Goal: Transaction & Acquisition: Purchase product/service

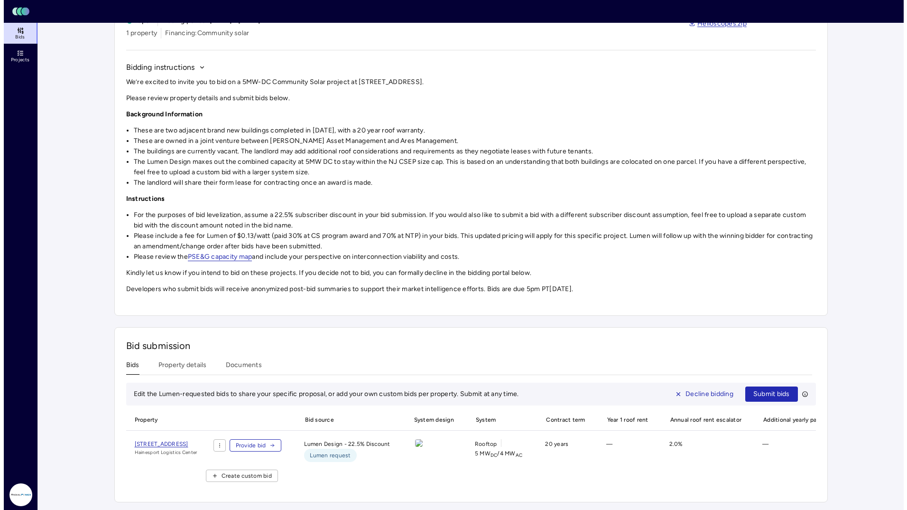
scroll to position [73, 0]
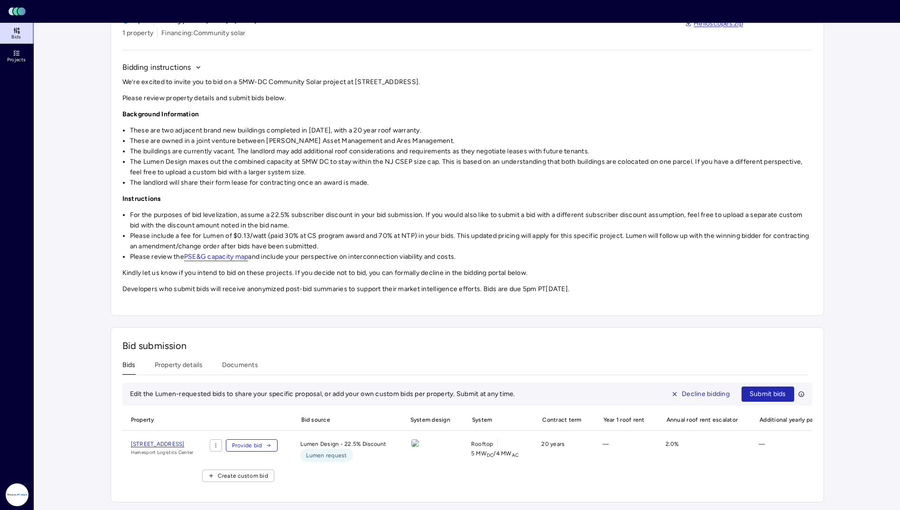
click at [262, 440] on span "Provide bid" at bounding box center [247, 444] width 30 height 9
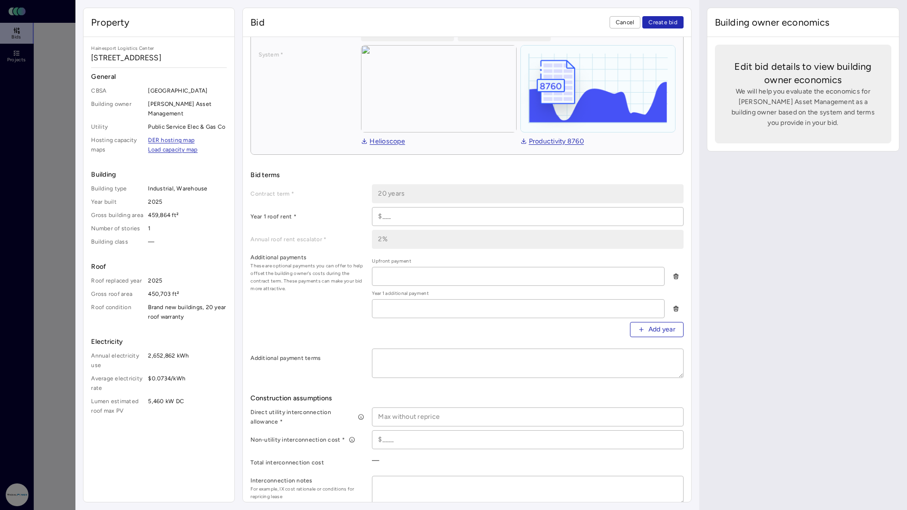
scroll to position [142, 0]
drag, startPoint x: 407, startPoint y: 210, endPoint x: 402, endPoint y: 211, distance: 4.8
click at [407, 210] on input at bounding box center [527, 216] width 310 height 18
paste input "$694,761"
type input "$694,761"
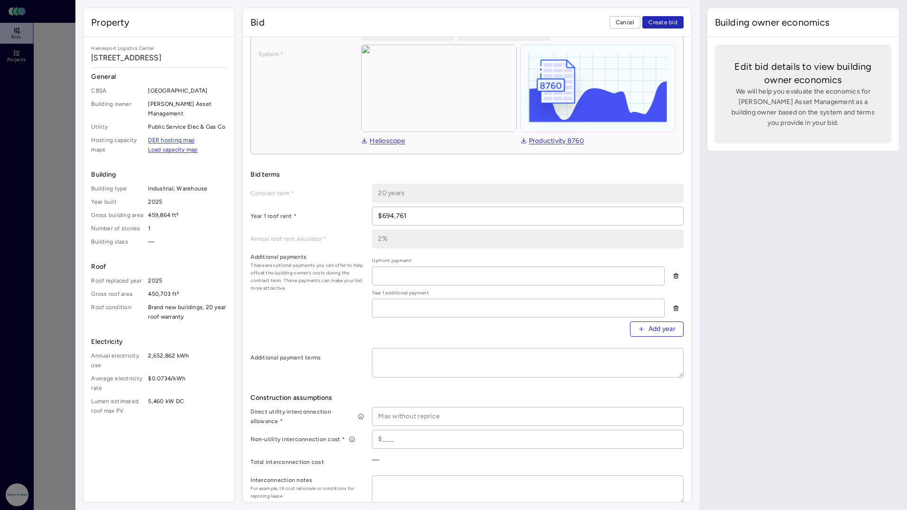
click at [363, 304] on div "Additional payments These are optional payments you can offer to help offset th…" at bounding box center [467, 298] width 433 height 92
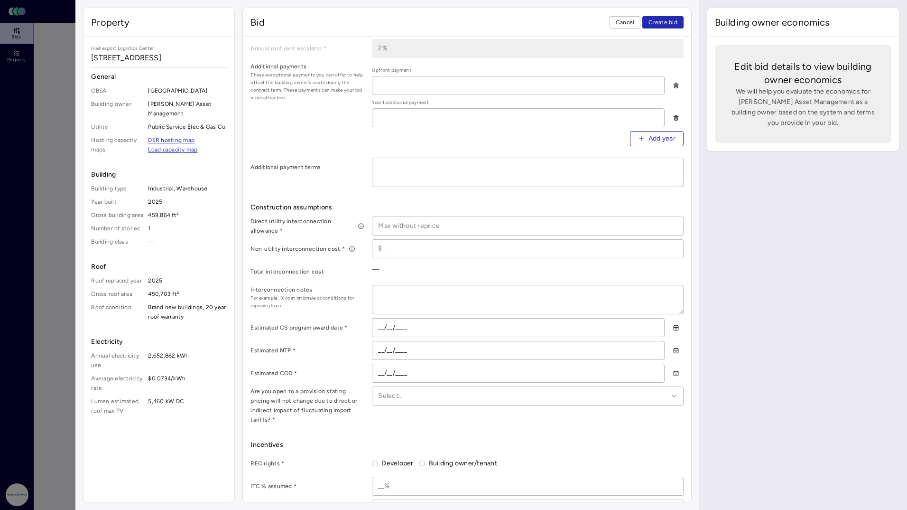
scroll to position [332, 0]
click at [427, 223] on input at bounding box center [527, 226] width 310 height 18
type input "$1,000,000"
click at [411, 247] on input at bounding box center [527, 249] width 310 height 18
type input "$1"
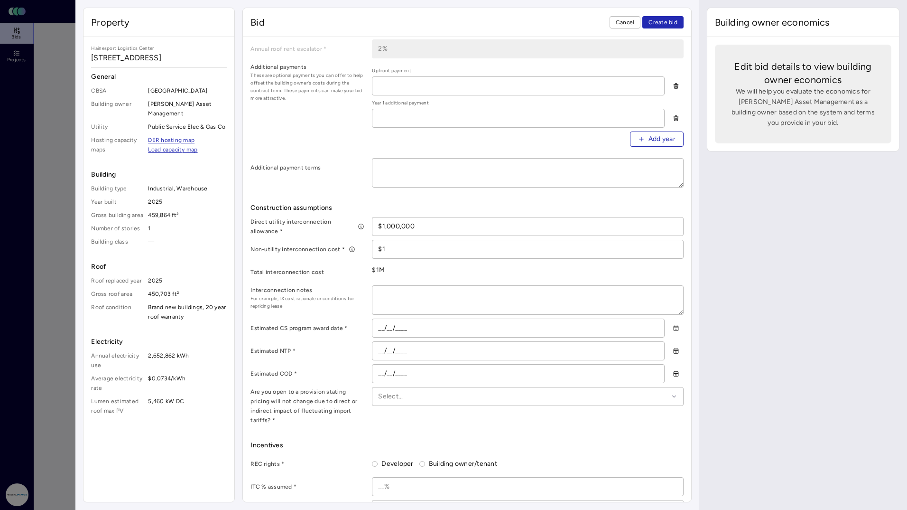
type textarea "x"
type textarea "B"
type textarea "x"
type textarea "Ba"
type textarea "x"
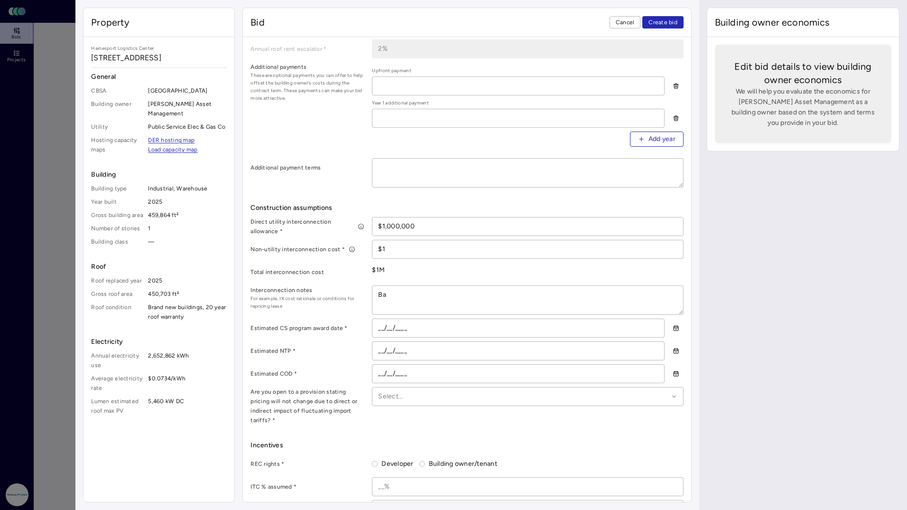
type textarea "Bas"
type textarea "x"
type textarea "Base"
type textarea "x"
type textarea "Based"
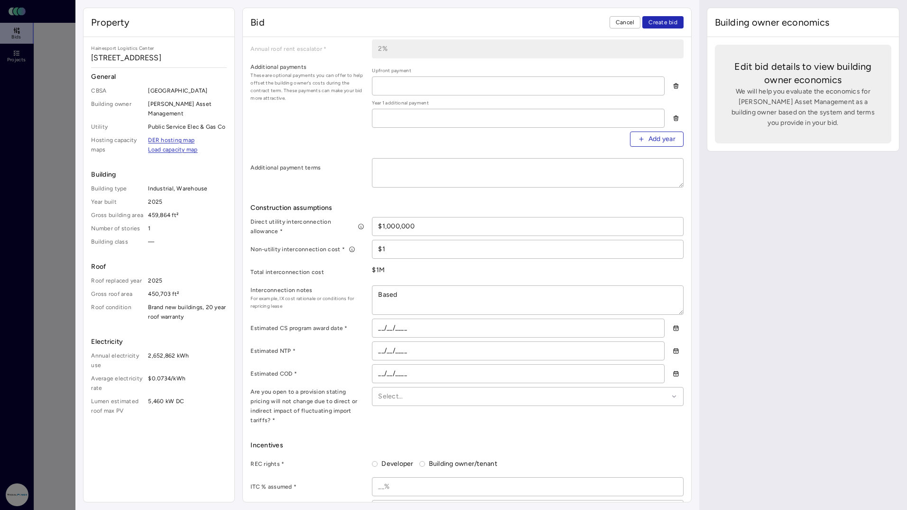
type textarea "x"
type textarea "Based"
type textarea "x"
type textarea "Based o"
type textarea "x"
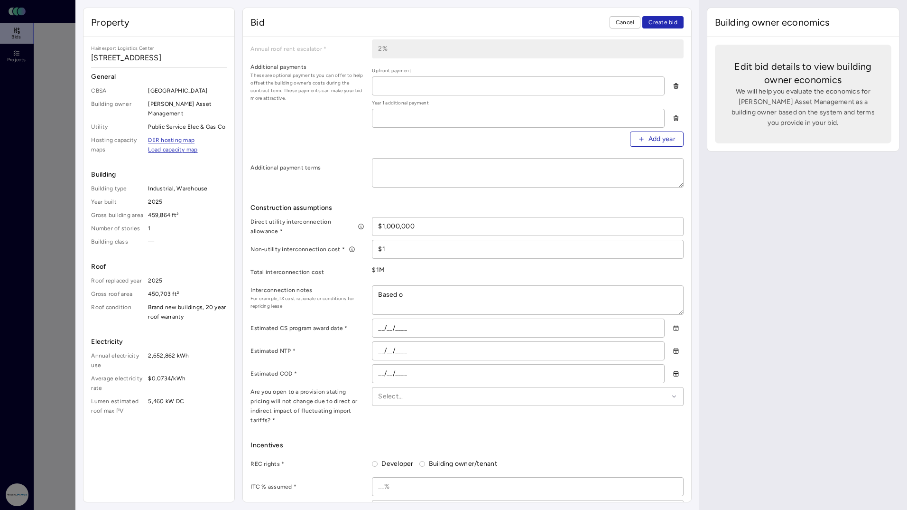
type textarea "Based on"
type textarea "x"
type textarea "Based on"
type textarea "x"
type textarea "Based on R"
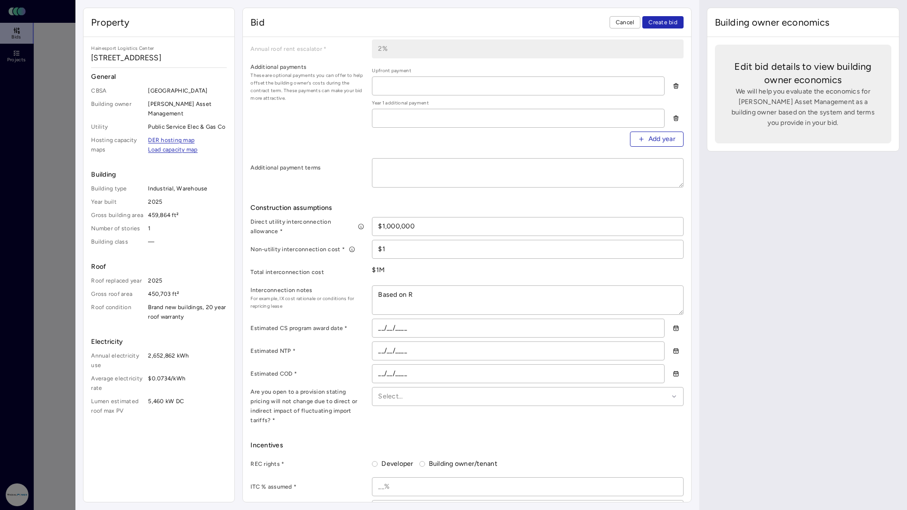
type textarea "x"
type textarea "Based on Ra"
type textarea "x"
type textarea "Based on Radi"
type textarea "x"
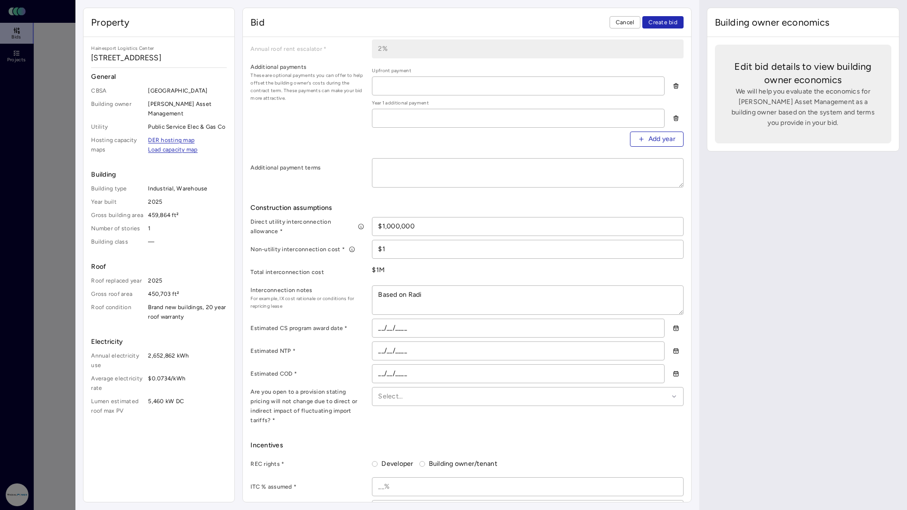
type textarea "Based on Radia"
type textarea "x"
type textarea "Based on Radial"
type textarea "x"
type textarea "Based on Radial'"
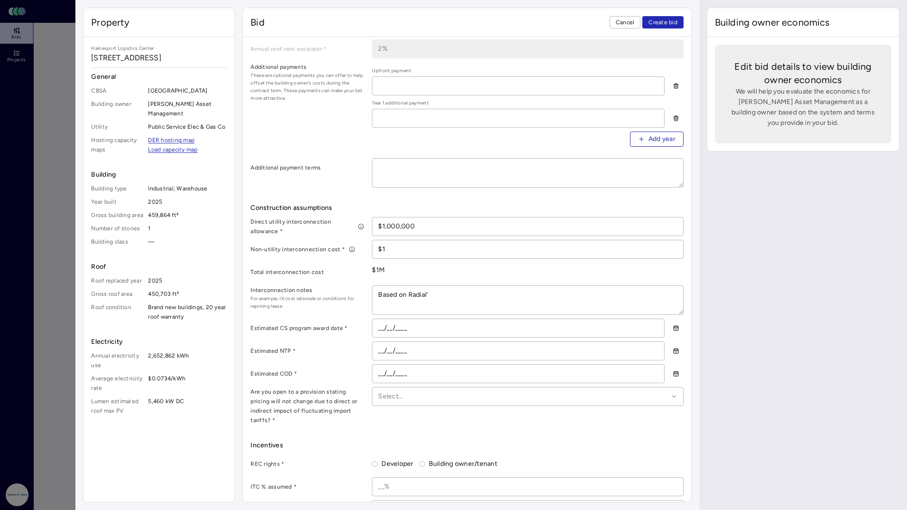
type textarea "x"
type textarea "Based on Radial's"
type textarea "x"
type textarea "Based on Radial's"
type textarea "x"
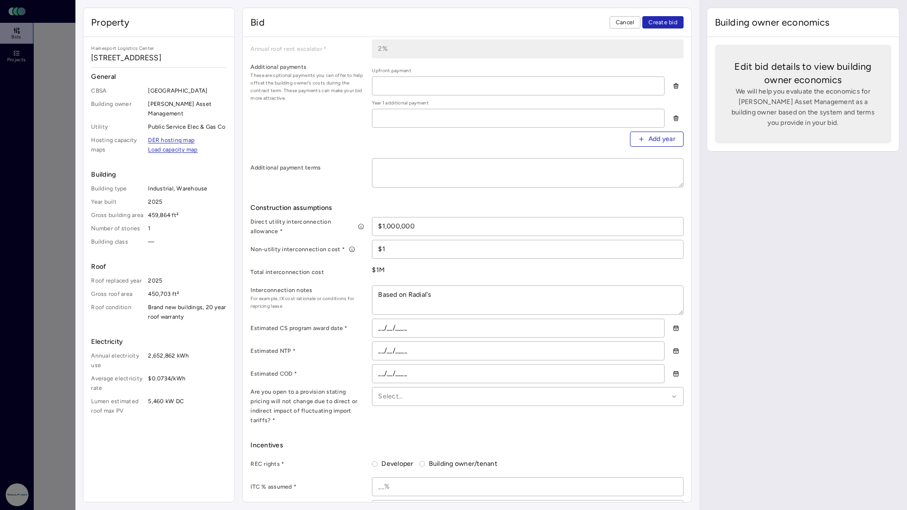
type textarea "Based on Radial's e"
type textarea "x"
type textarea "Based on Radial's ex"
type textarea "x"
type textarea "Based on Radial's exp"
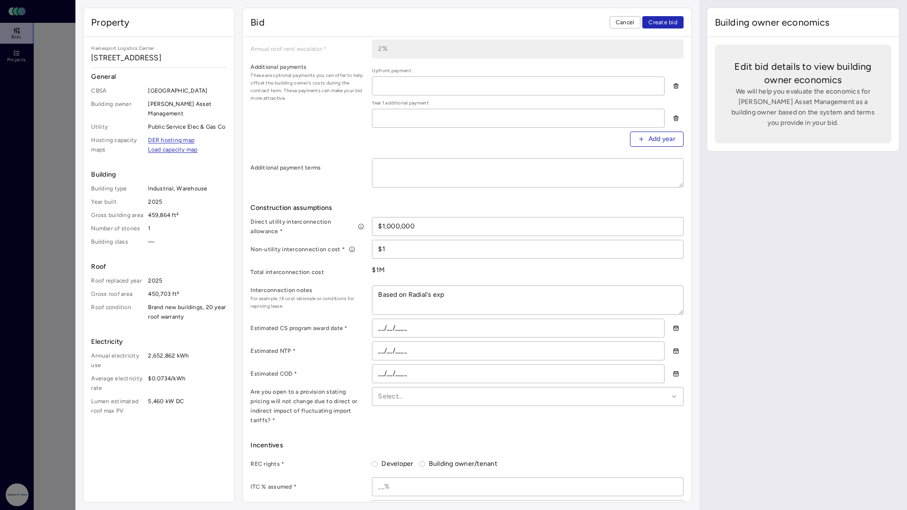
type textarea "x"
type textarea "Based on Radial's expe"
type textarea "x"
type textarea "Based on Radial's experi"
type textarea "x"
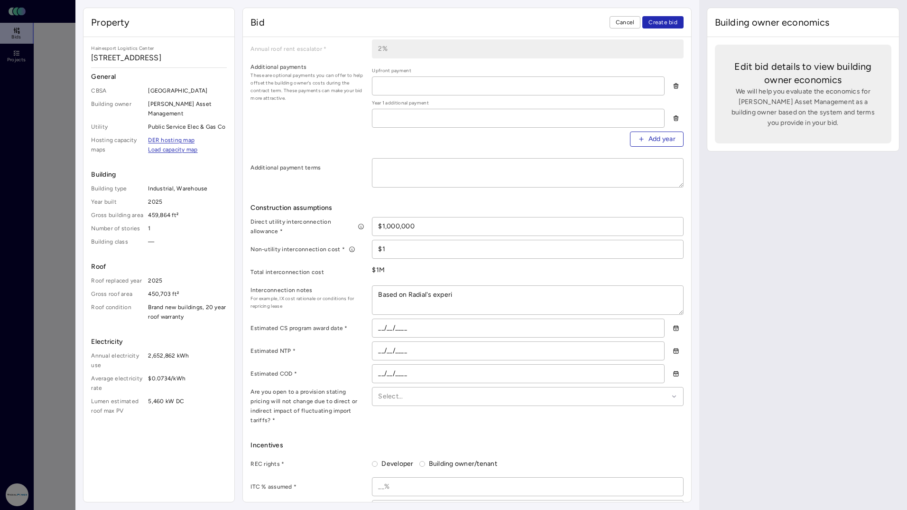
type textarea "Based on Radial's experie"
type textarea "x"
type textarea "Based on Radial's experien"
type textarea "x"
type textarea "Based on Radial's experienc"
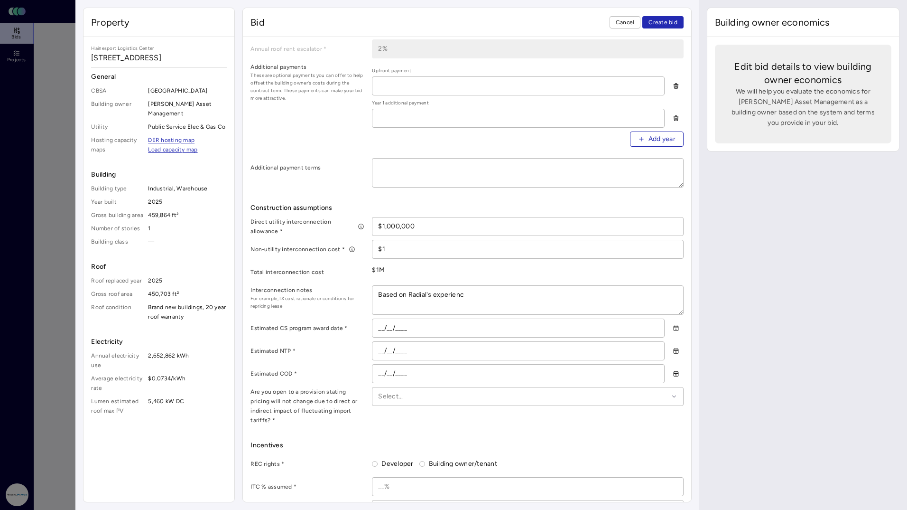
type textarea "x"
type textarea "Based on Radial's experience"
type textarea "x"
type textarea "Based on Radial's experience i"
type textarea "x"
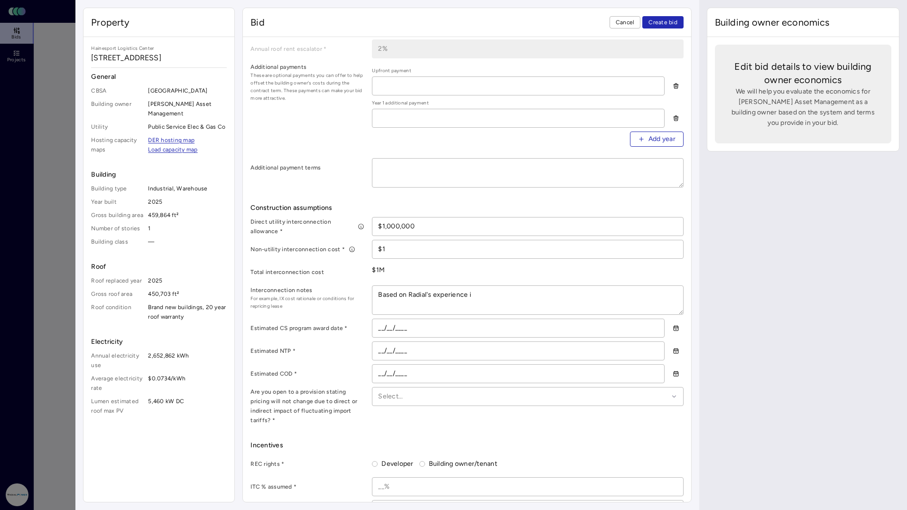
type textarea "Based on Radial's experience in"
type textarea "x"
type textarea "Based on Radial's experience in"
type textarea "x"
type textarea "Based on Radial's experience in N"
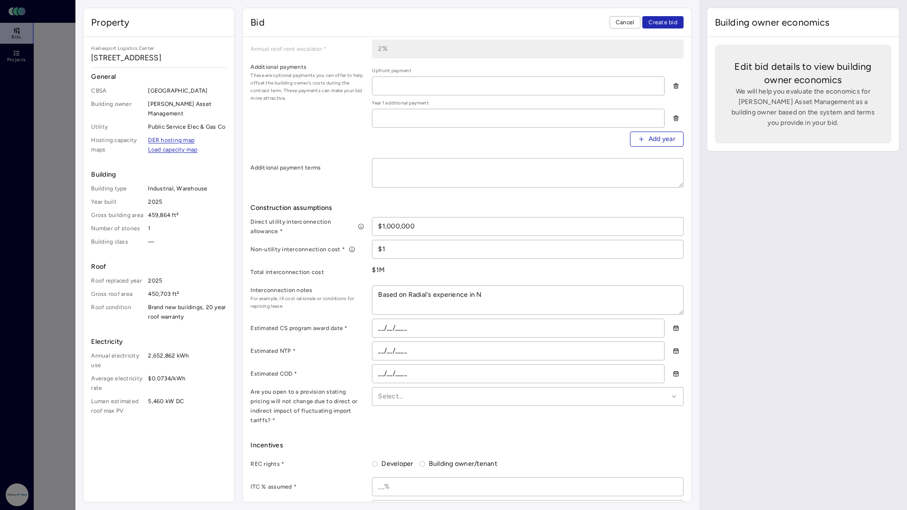
type textarea "x"
type textarea "Based on Radial's experience in [GEOGRAPHIC_DATA]"
type textarea "x"
type textarea "$Based on Radial's experience in [GEOGRAPHIC_DATA]"
type textarea "x"
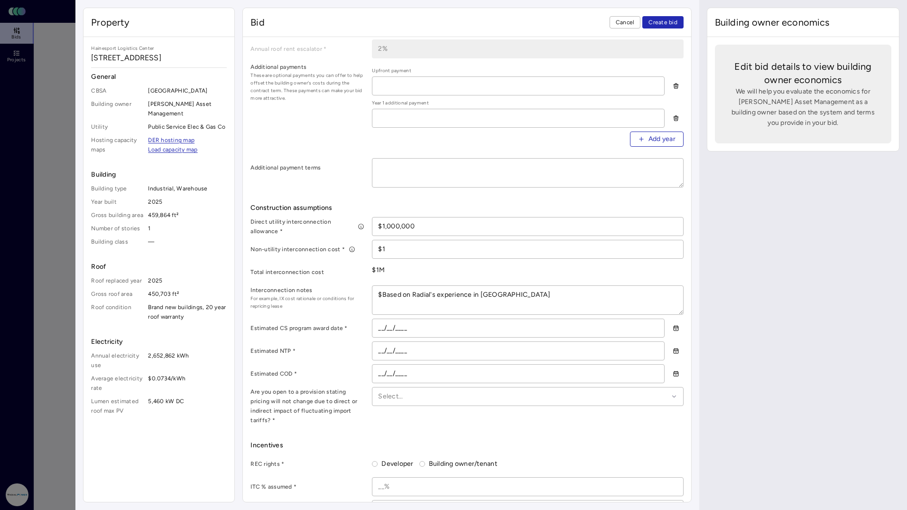
type textarea "$0Based on Radial's experience in [GEOGRAPHIC_DATA]"
type textarea "x"
type textarea "$0.Based on Radial's experience in [GEOGRAPHIC_DATA]"
type textarea "x"
type textarea "$0.2Based on Radial's experience in [GEOGRAPHIC_DATA]"
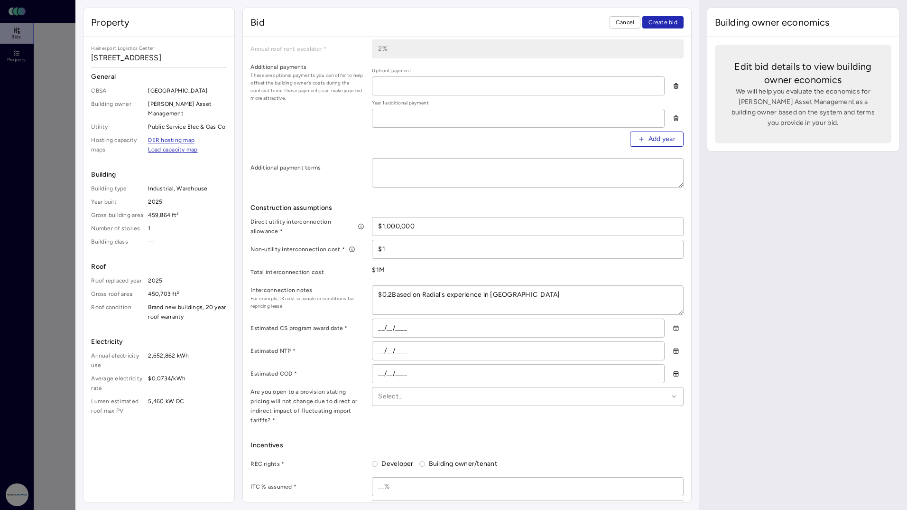
type textarea "x"
type textarea "$0.20Based on Radial's experience in [GEOGRAPHIC_DATA]"
type textarea "x"
type textarea "$0.20/Based on Radial's experience in [GEOGRAPHIC_DATA]"
type textarea "x"
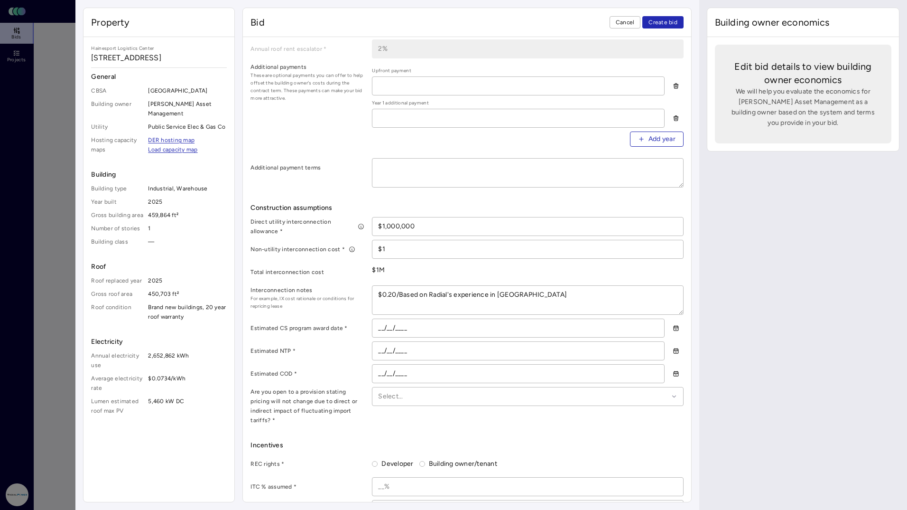
type textarea "$0.20/WBased on Radial's experience in [GEOGRAPHIC_DATA]"
type textarea "x"
type textarea "$0.20/W Based on Radial's experience in [GEOGRAPHIC_DATA]"
type textarea "x"
type textarea "$0.20/W bBased on Radial's experience in [GEOGRAPHIC_DATA]"
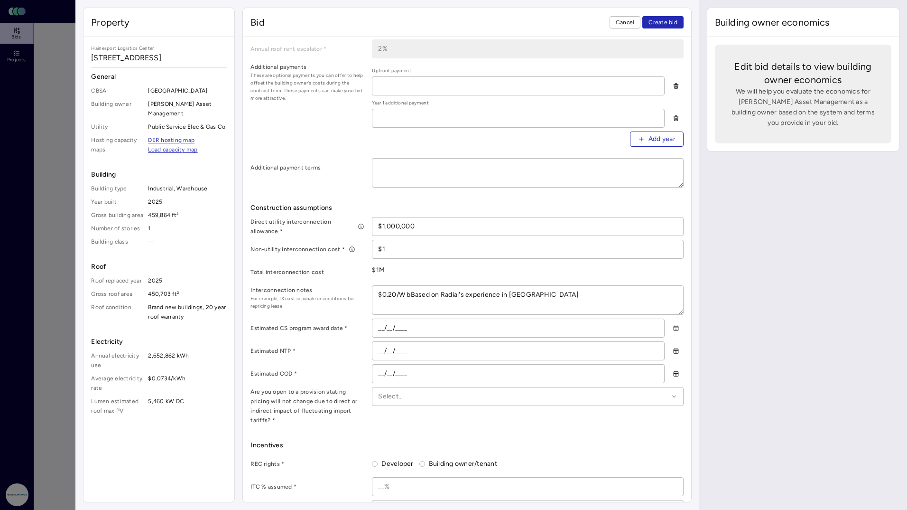
type textarea "x"
type textarea "$0.20/W buBased on Radial's experience in [GEOGRAPHIC_DATA]"
type textarea "x"
type textarea "$0.20/W budBased on Radial's experience in [GEOGRAPHIC_DATA]"
type textarea "x"
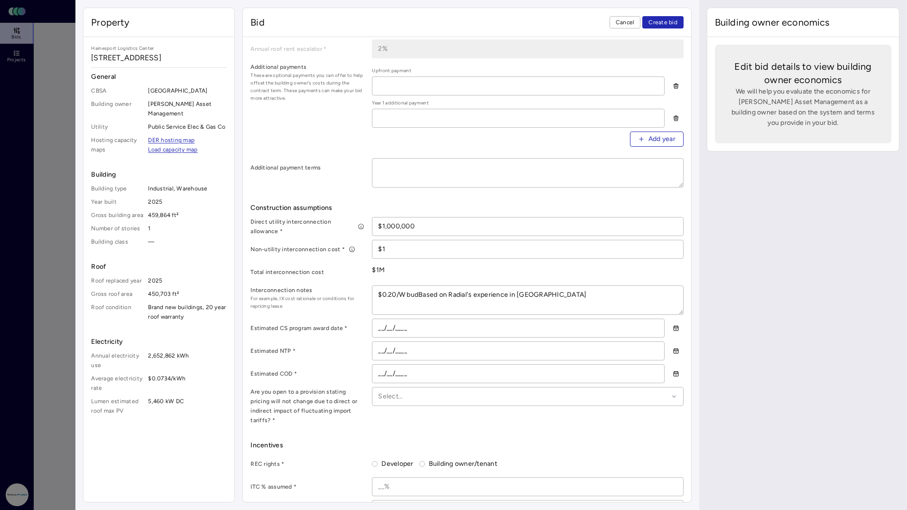
type textarea "$0.20/W budgBased on Radial's experience in [GEOGRAPHIC_DATA]"
type textarea "x"
type textarea "$0.20/W budBased on Radial's experience in [GEOGRAPHIC_DATA]"
type textarea "x"
type textarea "$0.20/W buBased on Radial's experience in [GEOGRAPHIC_DATA]"
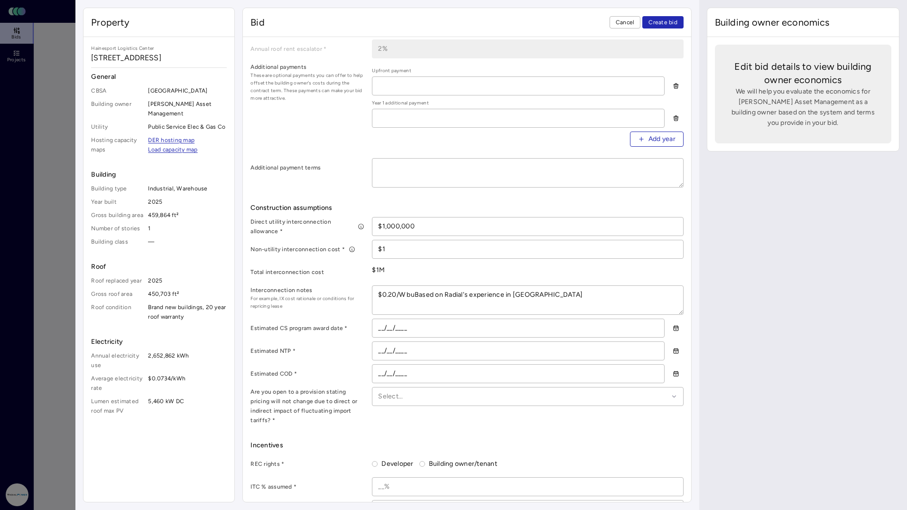
type textarea "x"
type textarea "$0.20/W budBased on Radial's experience in [GEOGRAPHIC_DATA]"
type textarea "x"
type textarea "$0.20/W budgBased on Radial's experience in [GEOGRAPHIC_DATA]"
type textarea "x"
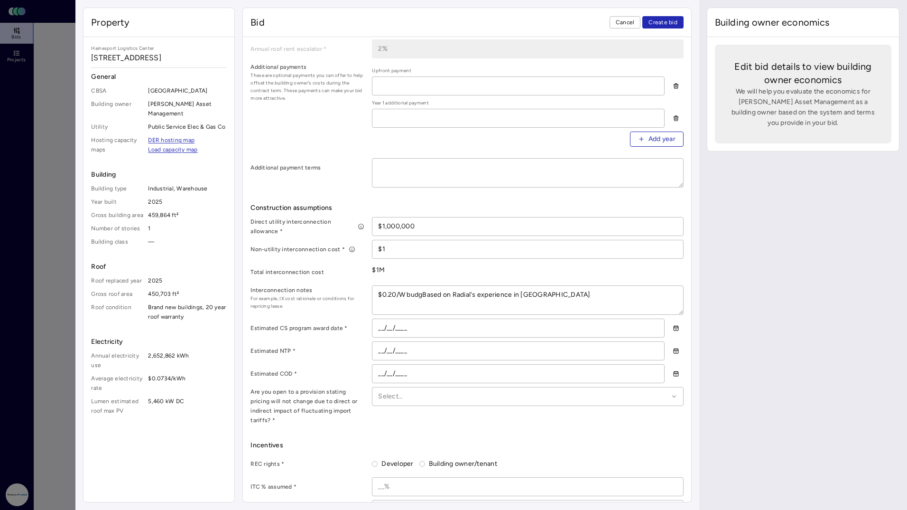
type textarea "$0.20/W budgeBased on Radial's experience in [GEOGRAPHIC_DATA]"
type textarea "x"
type textarea "$0.20/W budgetBased on Radial's experience in [GEOGRAPHIC_DATA]"
type textarea "x"
type textarea "$0.20/W budget Based on Radial's experience in [GEOGRAPHIC_DATA]"
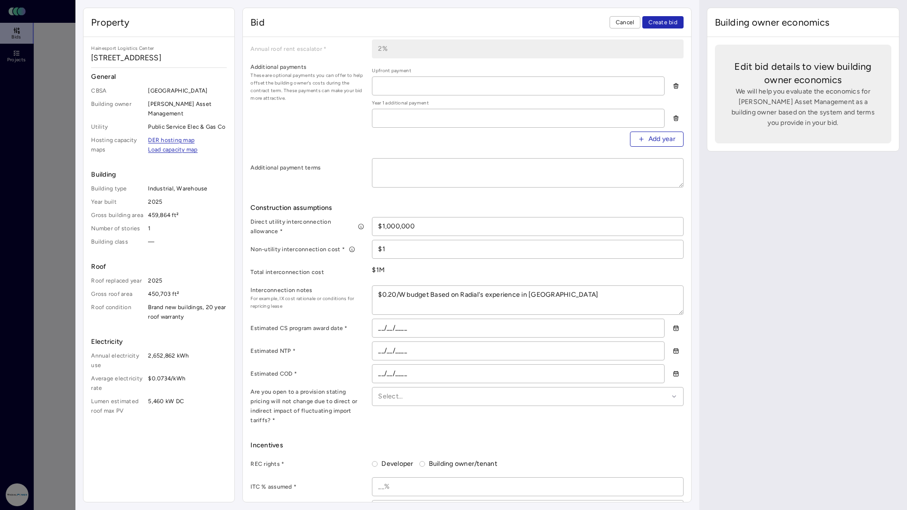
type textarea "x"
type textarea "$0.20/W budget ased on Radial's experience in [GEOGRAPHIC_DATA]"
type textarea "x"
type textarea "$0.20/W budget based on [PERSON_NAME]'s experience in [GEOGRAPHIC_DATA]"
type textarea "x"
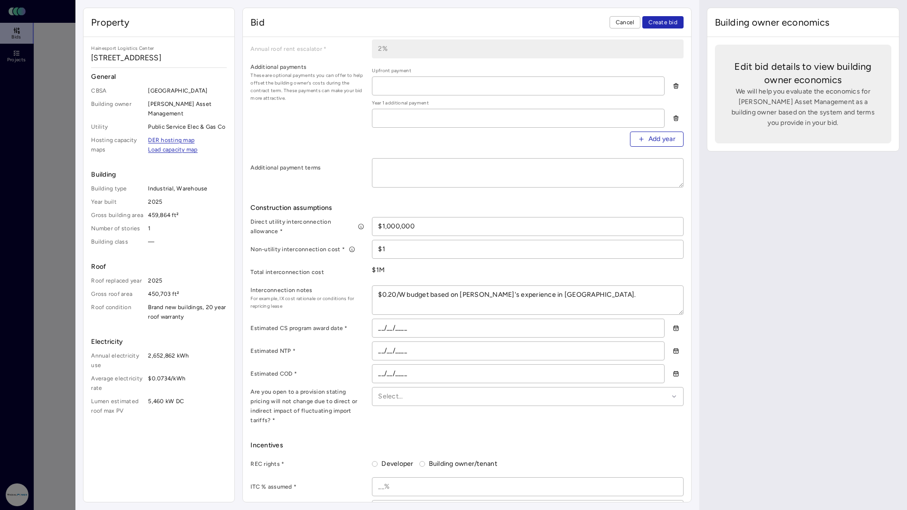
type textarea "$0.20/W budget based on [PERSON_NAME]'s experience in [GEOGRAPHIC_DATA]."
click at [468, 333] on input "__/__/____" at bounding box center [517, 328] width 291 height 18
click at [473, 322] on input "__/__/____" at bounding box center [517, 328] width 291 height 18
click at [479, 319] on input "__/__/____" at bounding box center [517, 328] width 291 height 18
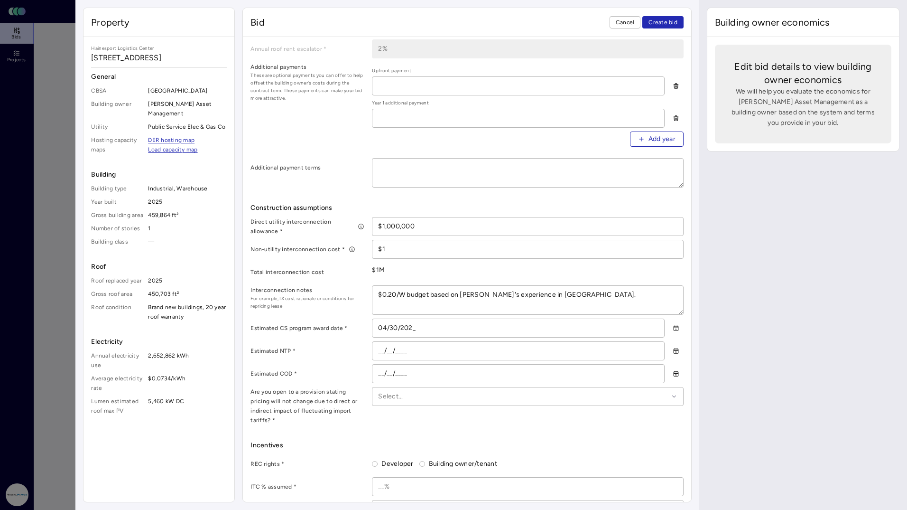
type input "[DATE]"
type textarea "x"
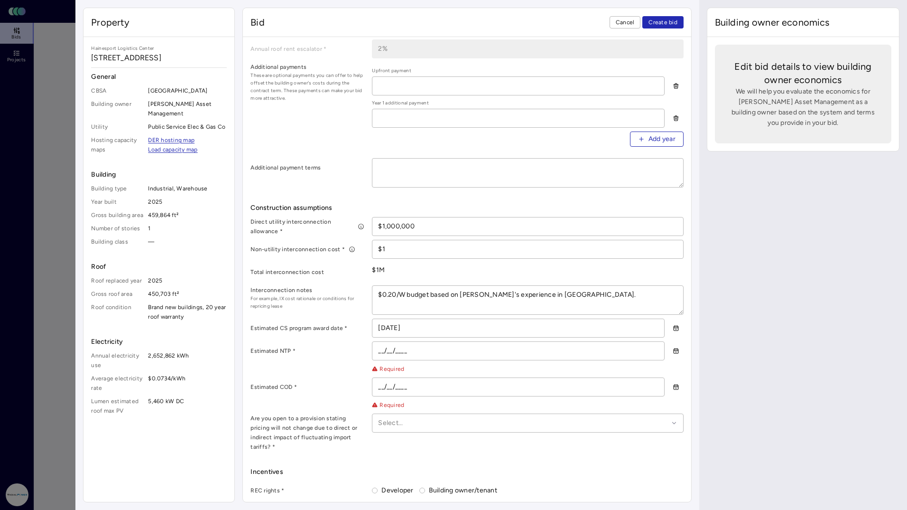
type input "[DATE]"
type input "01/31/202_"
type textarea "x"
type input "[DATE]"
type input "07/31/202_"
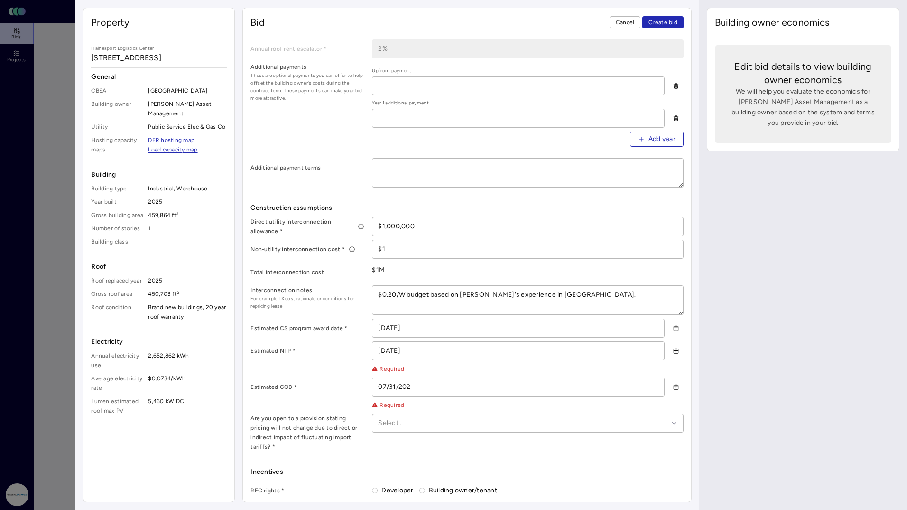
type textarea "x"
type input "[DATE]"
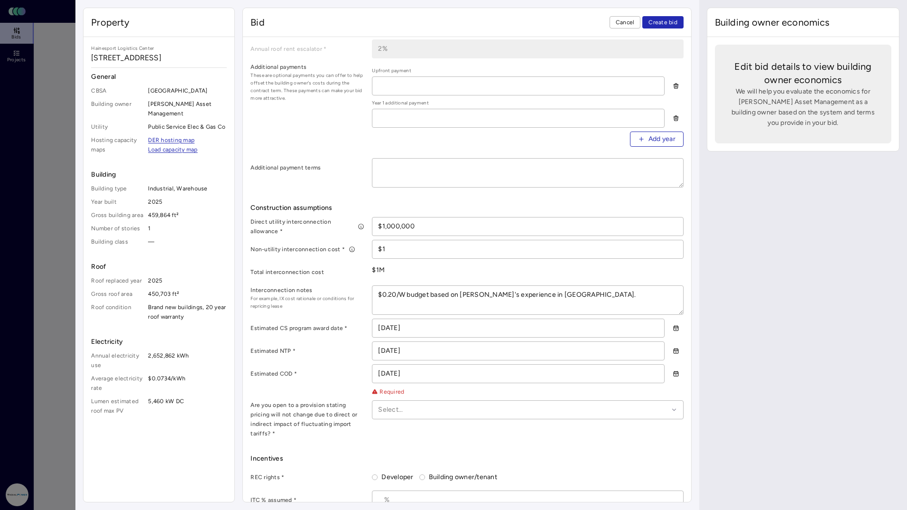
type textarea "x"
type input "[DATE]"
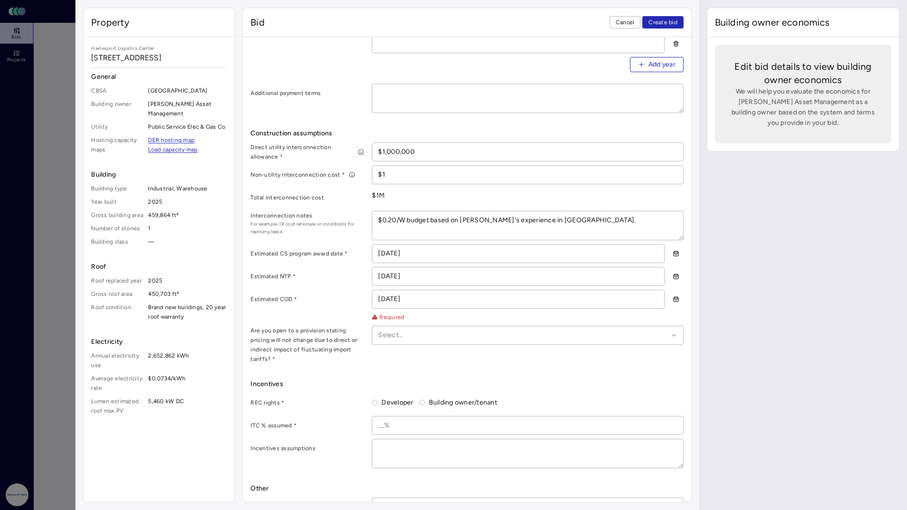
scroll to position [430, 0]
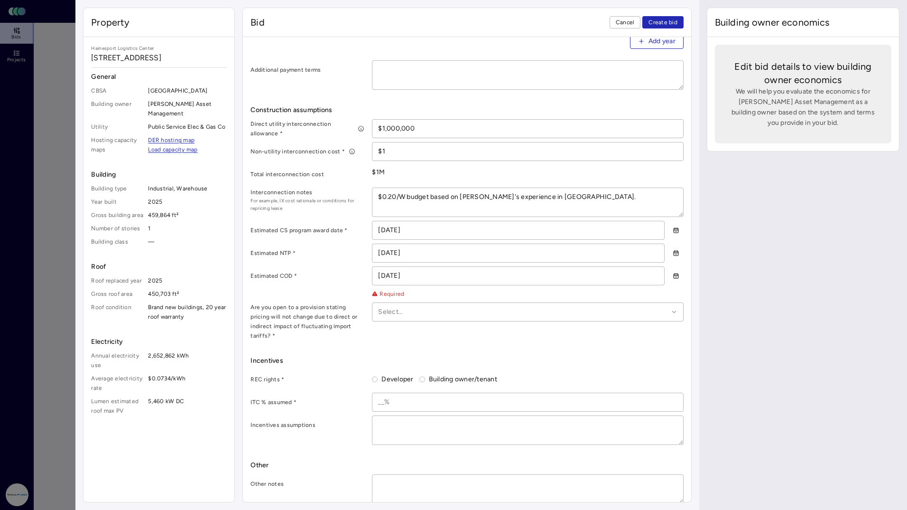
click at [425, 309] on div at bounding box center [523, 312] width 290 height 10
click at [416, 333] on div "Yes" at bounding box center [527, 340] width 299 height 22
click at [377, 376] on button "Developer" at bounding box center [375, 379] width 6 height 6
radio input "true"
click at [414, 393] on input at bounding box center [527, 402] width 310 height 18
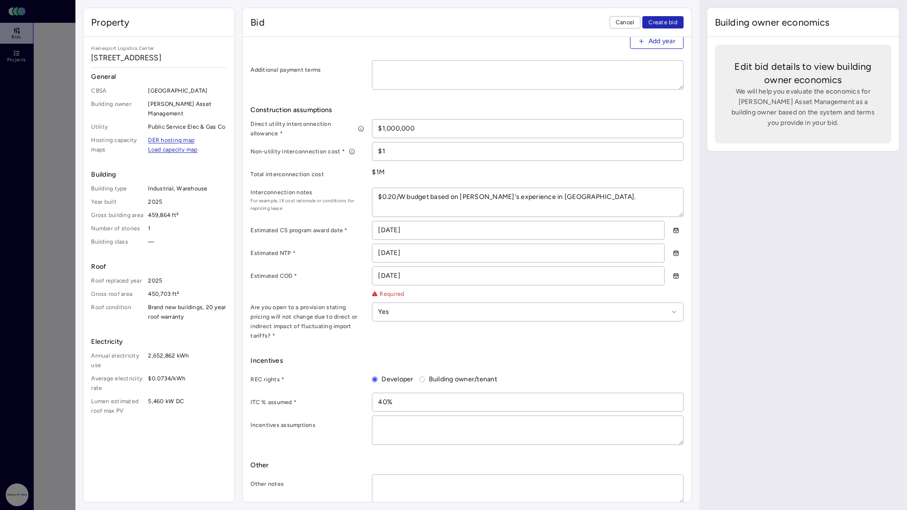
type input "40%"
type textarea "x"
type textarea "A"
type textarea "x"
type textarea "As"
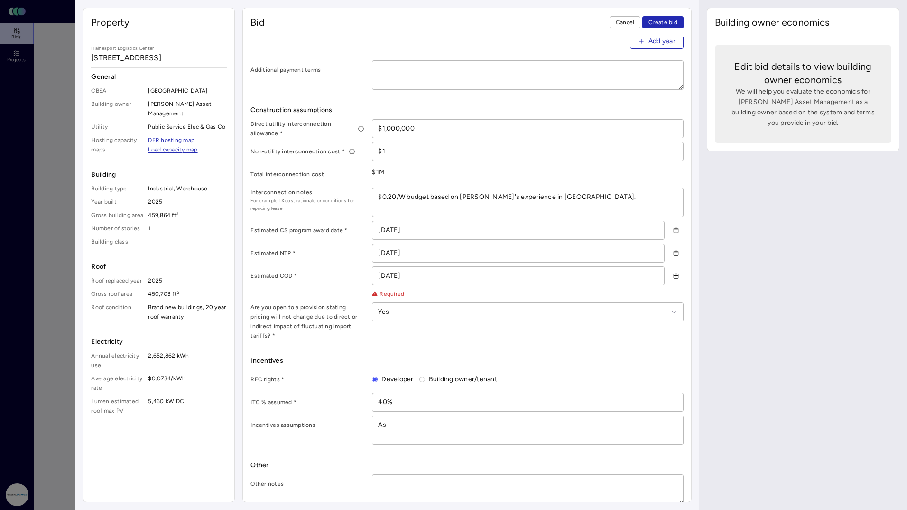
type textarea "x"
type textarea "Ass"
type textarea "x"
type textarea "Assu"
type textarea "x"
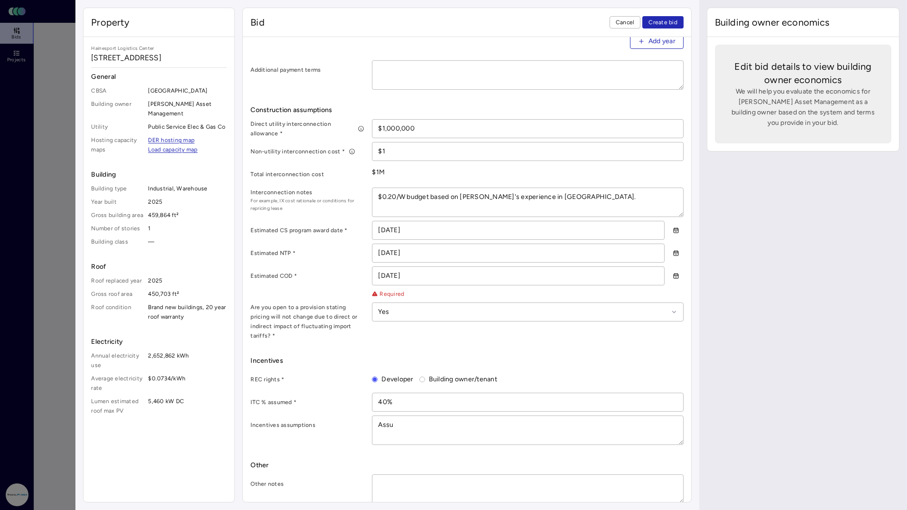
type textarea "Assum"
type textarea "x"
type textarea "Assumi"
type textarea "x"
type textarea "Assuming"
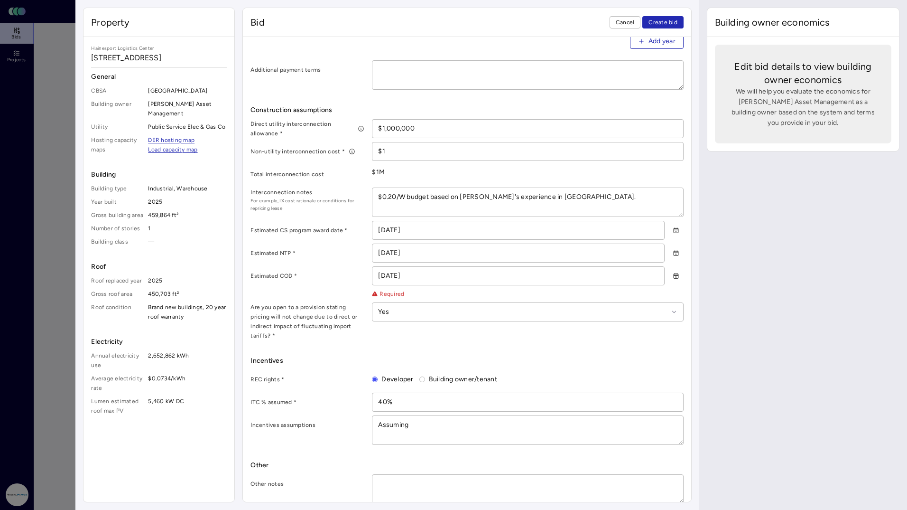
type textarea "x"
type textarea "Assuming"
type textarea "x"
type textarea "Assuming c"
type textarea "x"
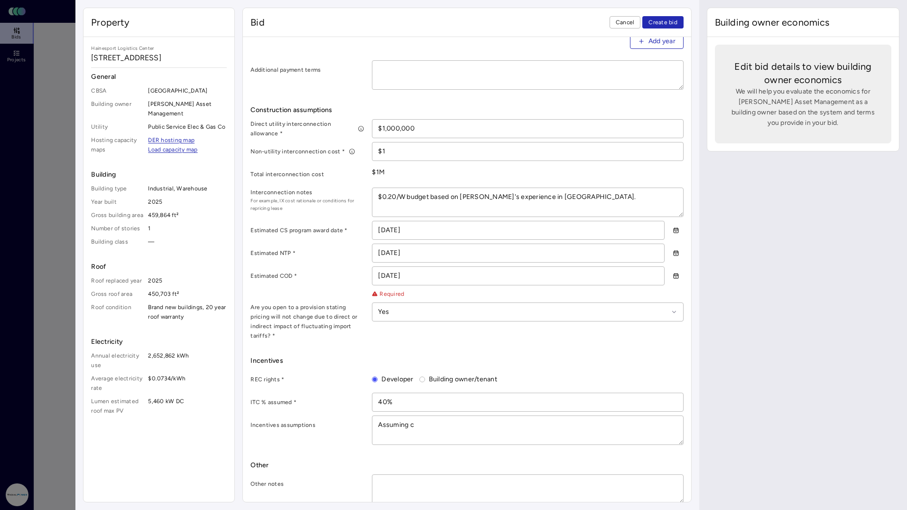
type textarea "Assuming cu"
type textarea "x"
type textarea "Assuming cur"
type textarea "x"
type textarea "Assuming curr"
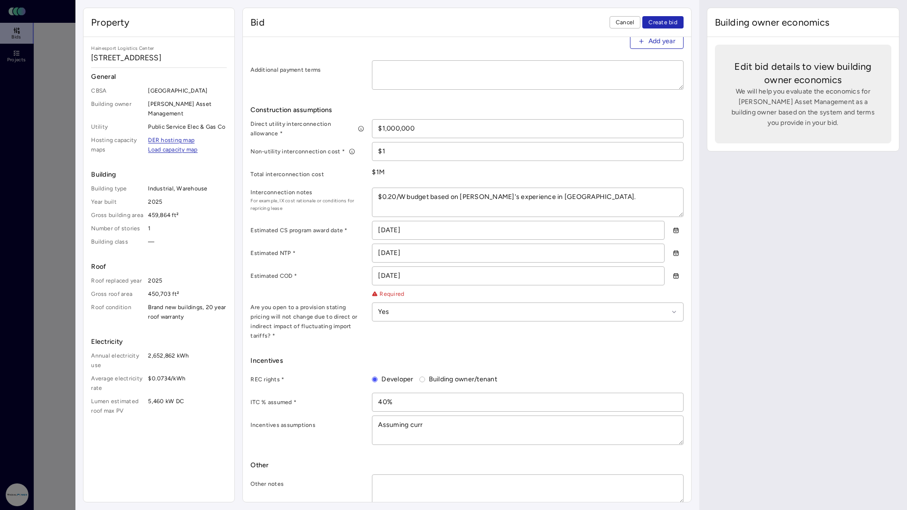
type textarea "x"
type textarea "Assuming curre"
type textarea "x"
type textarea "Assuming current"
type textarea "x"
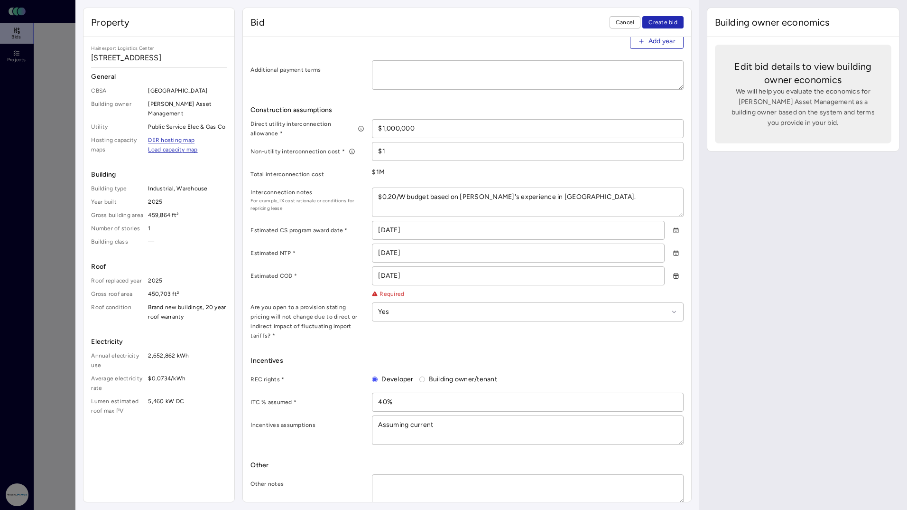
type textarea "Assuming current"
type textarea "x"
type textarea "Assuming current $"
type textarea "x"
type textarea "Assuming current $8"
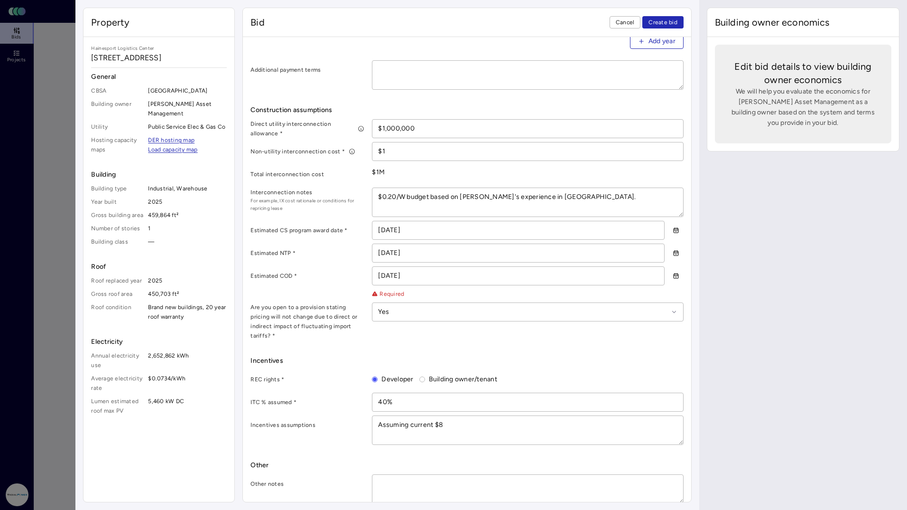
type textarea "x"
type textarea "Assuming current $80"
type textarea "x"
type textarea "Assuming current $80/"
type textarea "x"
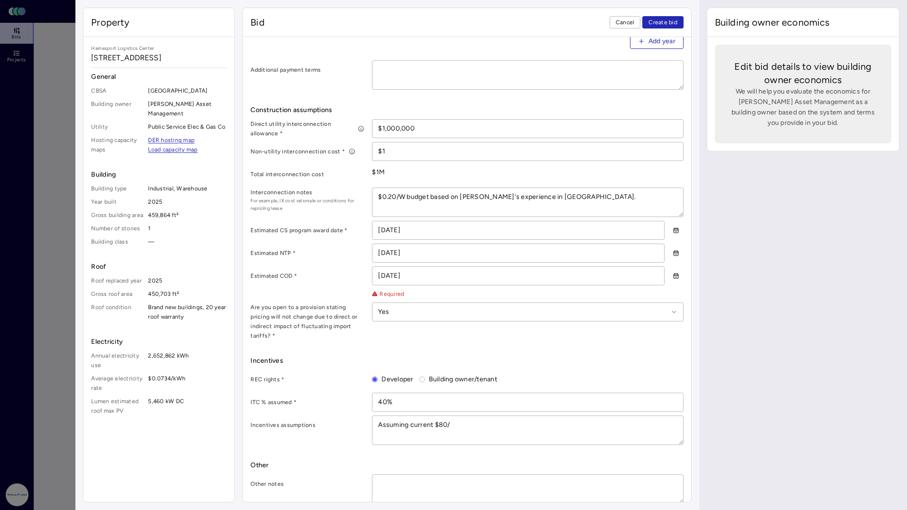
type textarea "Assuming current $80/R"
type textarea "x"
type textarea "Assuming current $80/RE"
type textarea "x"
type textarea "Assuming current $80/REC"
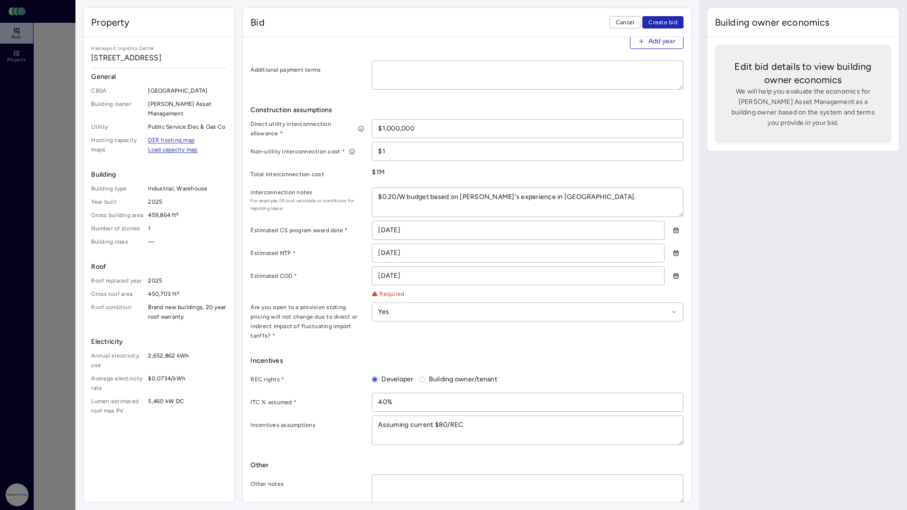
type textarea "x"
type textarea "Assuming current $80/REC"
type textarea "x"
type textarea "Assuming current $80/REC e"
type textarea "x"
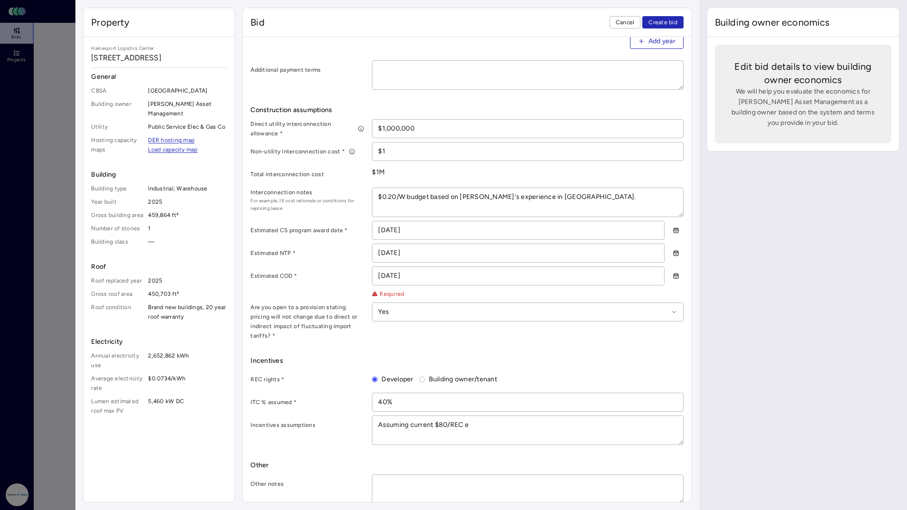
type textarea "Assuming current $80/REC"
type textarea "x"
type textarea "Assuming current $80/REC p"
type textarea "x"
type textarea "Assuming current $80/REC pr"
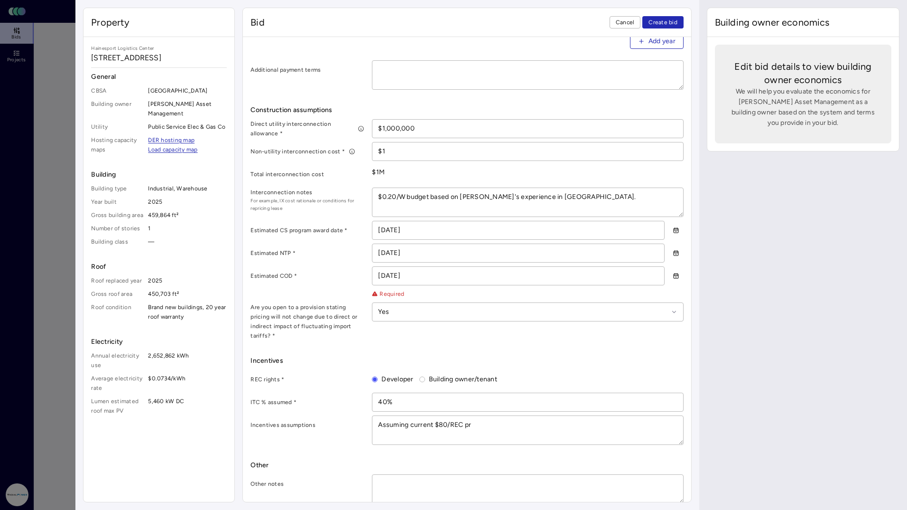
type textarea "x"
type textarea "Assuming current $80/REC pri"
type textarea "x"
type textarea "Assuming current $80/REC pric"
type textarea "x"
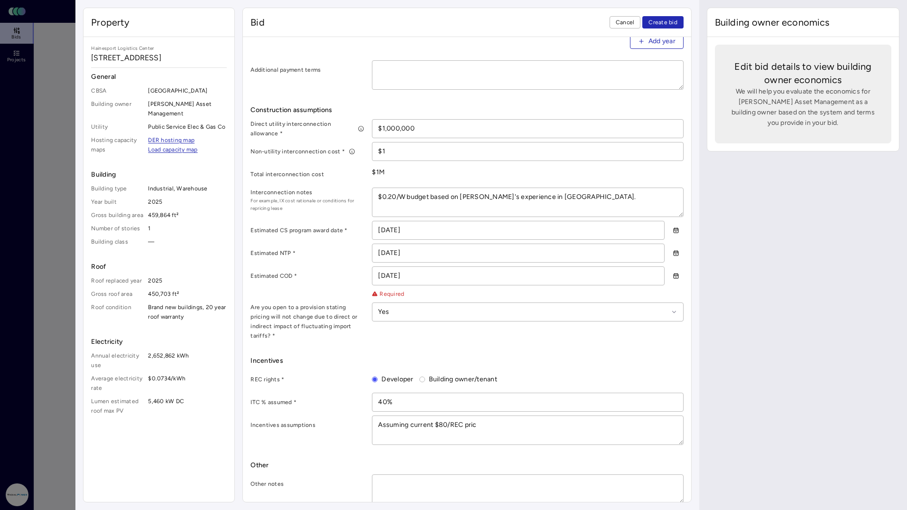
type textarea "Assuming current $80/REC price"
type textarea "x"
type textarea "Assuming current $80/REC price"
type textarea "x"
type textarea "Assuming current $80/REC price"
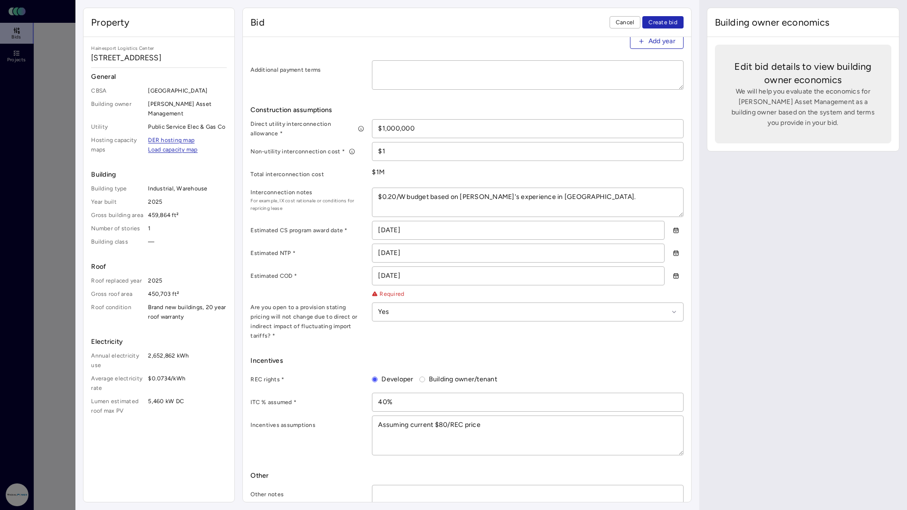
type textarea "x"
type textarea "3 Assuming current $80/REC price"
type textarea "x"
type textarea "30 Assuming current $80/REC price"
type textarea "x"
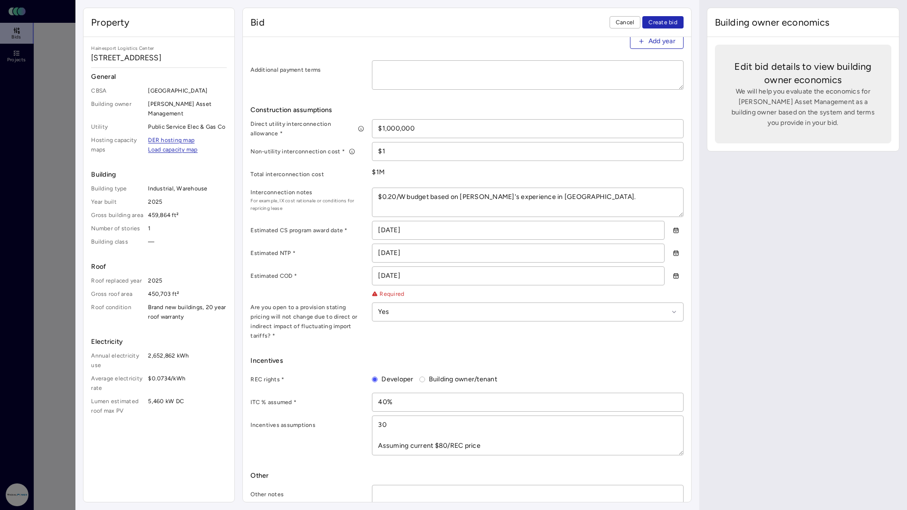
type textarea "30% Assuming current $80/REC price"
type textarea "x"
type textarea "30% Assuming current $80/REC price"
type textarea "x"
type textarea "30% b Assuming current $80/REC price"
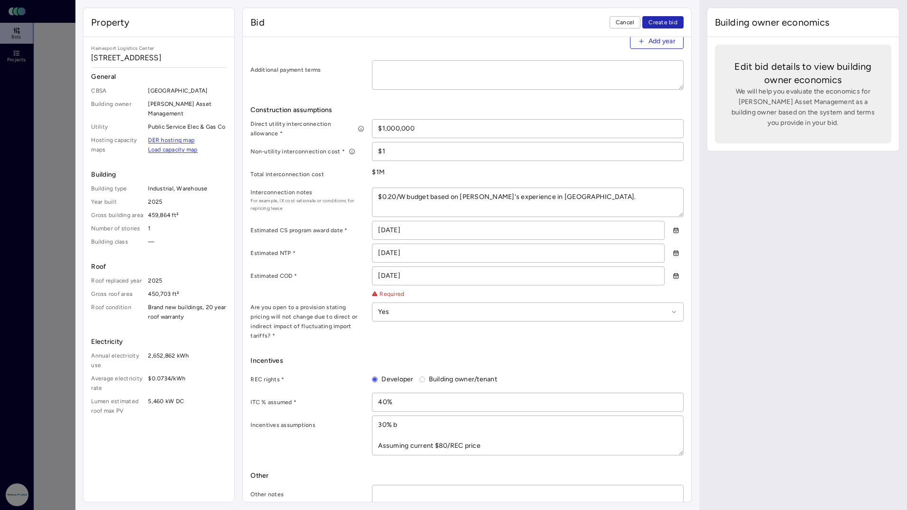
type textarea "x"
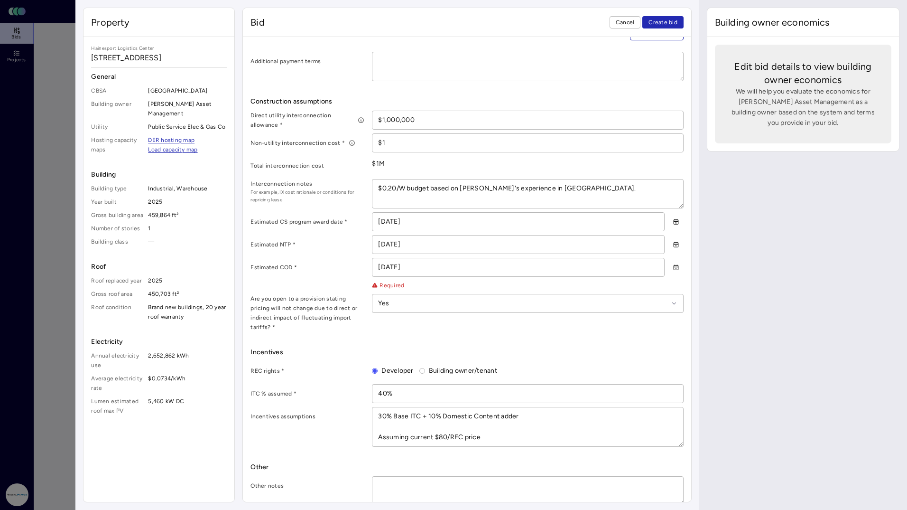
scroll to position [440, 0]
click at [562, 405] on textarea "30% Base ITC + 10% Domestic Content adder Assuming current $80/REC price" at bounding box center [527, 424] width 310 height 39
click at [561, 323] on div "Bid terms Contract term * 20 years Year 1 roof rent * $694,761 Annual roof rent…" at bounding box center [467, 187] width 433 height 632
click at [663, 20] on span "Create bid" at bounding box center [663, 22] width 29 height 9
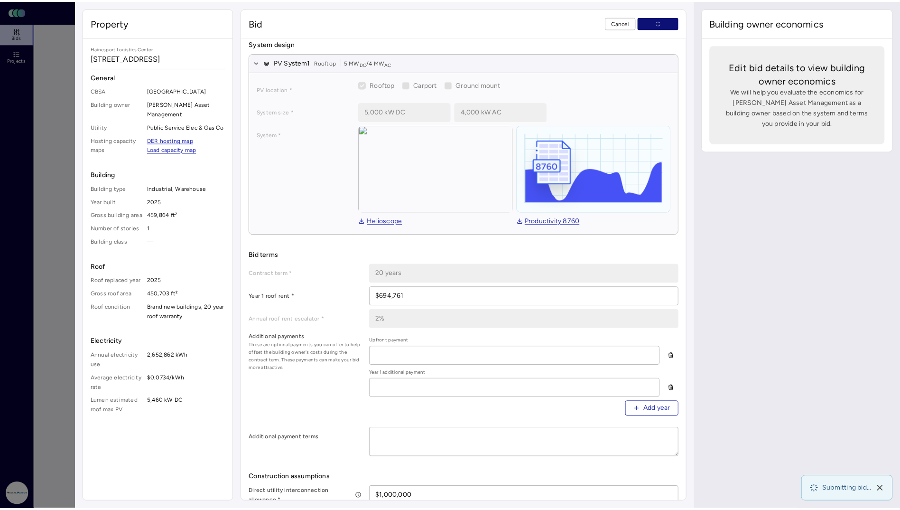
scroll to position [0, 0]
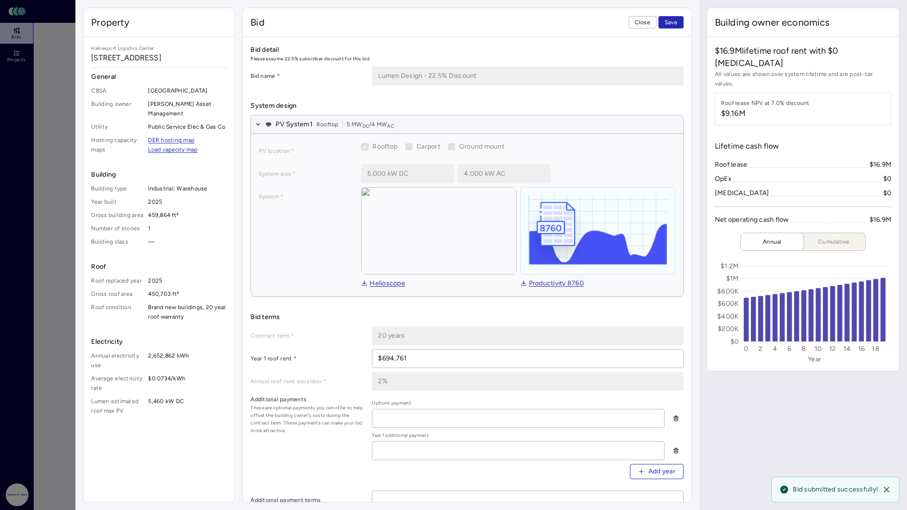
click at [836, 237] on span "Cumulative" at bounding box center [833, 241] width 47 height 9
click at [777, 237] on span "Annual" at bounding box center [772, 241] width 47 height 9
click at [640, 23] on span "Close" at bounding box center [643, 22] width 16 height 9
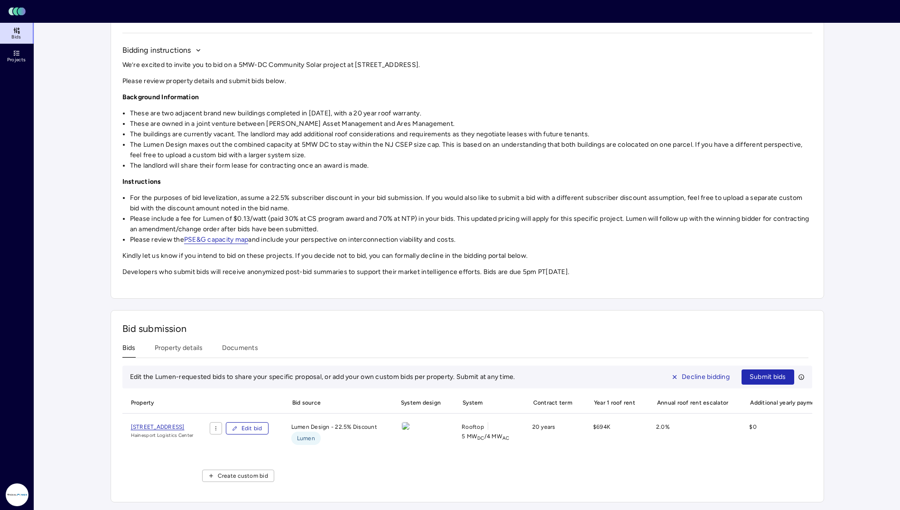
scroll to position [87, 0]
click at [242, 420] on html "Toggle Sidebar Lumen Energy Logo Bids Projects Radial Power [PERSON_NAME] Inves…" at bounding box center [450, 214] width 900 height 589
click at [241, 440] on div "Duplicate provided bid" at bounding box center [245, 438] width 95 height 15
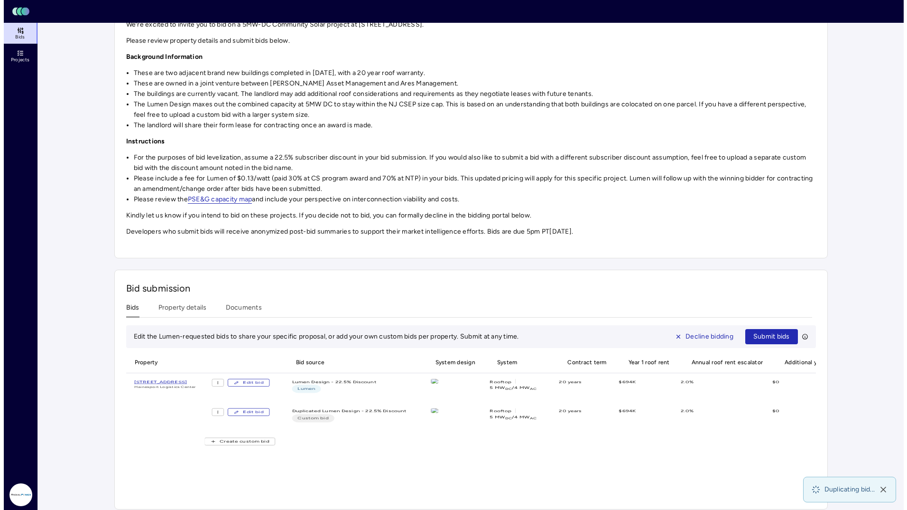
scroll to position [134, 0]
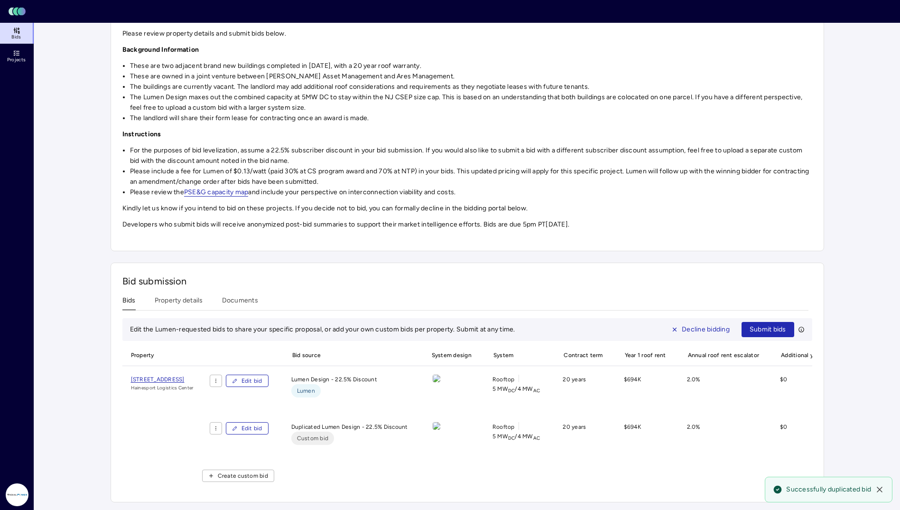
click at [262, 376] on span "Edit bid" at bounding box center [252, 380] width 21 height 9
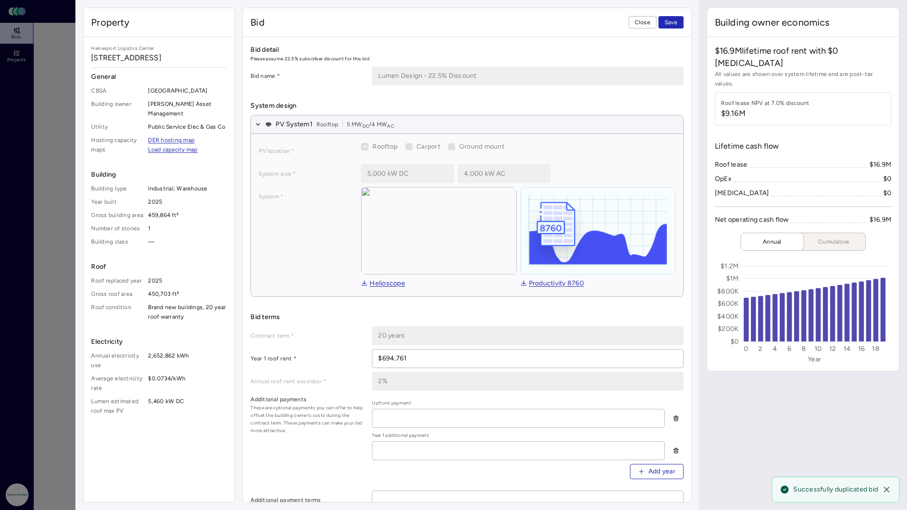
click at [644, 20] on span "Close" at bounding box center [643, 22] width 16 height 9
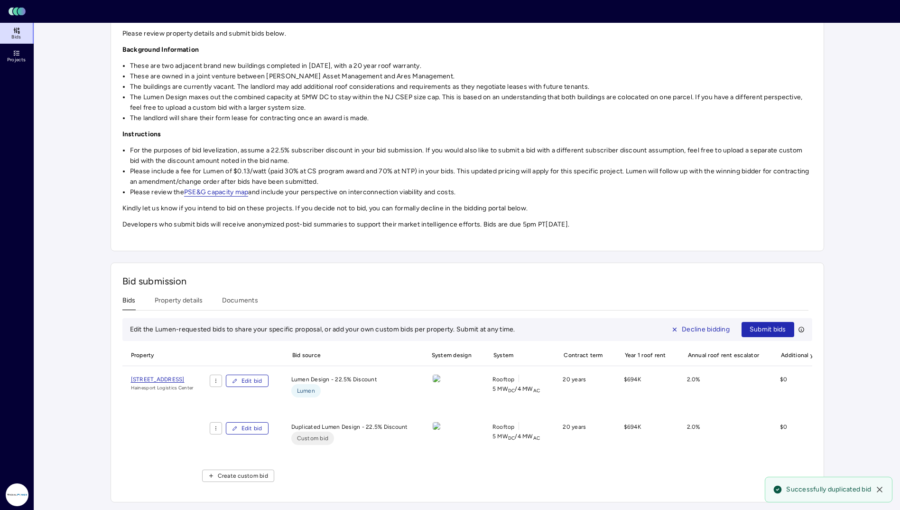
click at [262, 423] on span "Edit bid" at bounding box center [252, 427] width 21 height 9
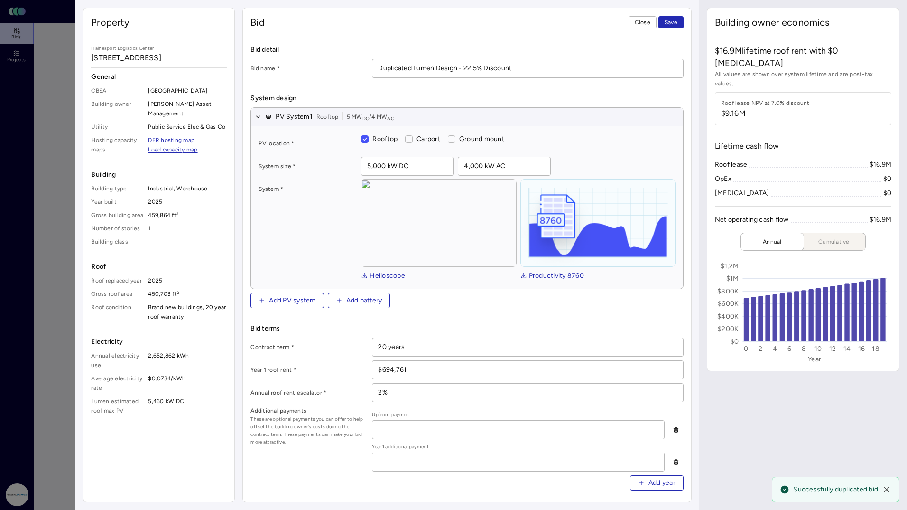
click at [465, 67] on input "Duplicated Lumen Design - 22.5% Discount" at bounding box center [527, 68] width 310 height 18
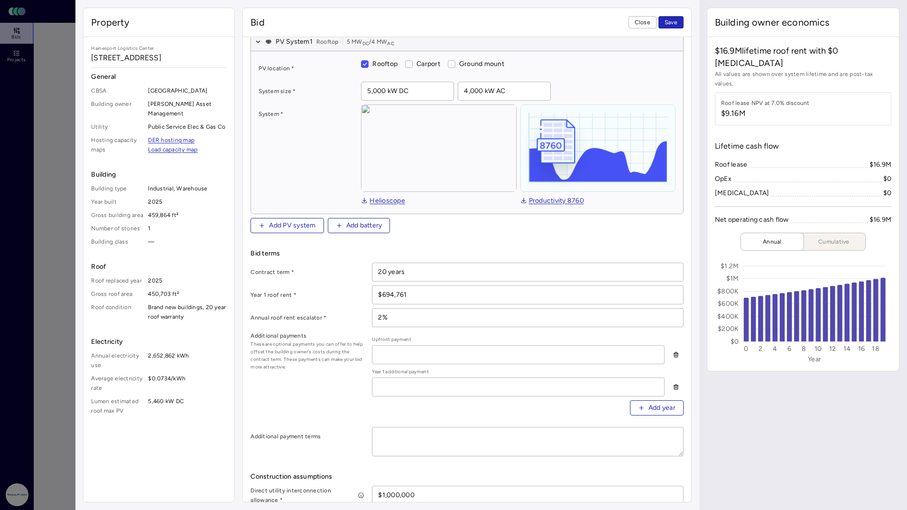
scroll to position [95, 0]
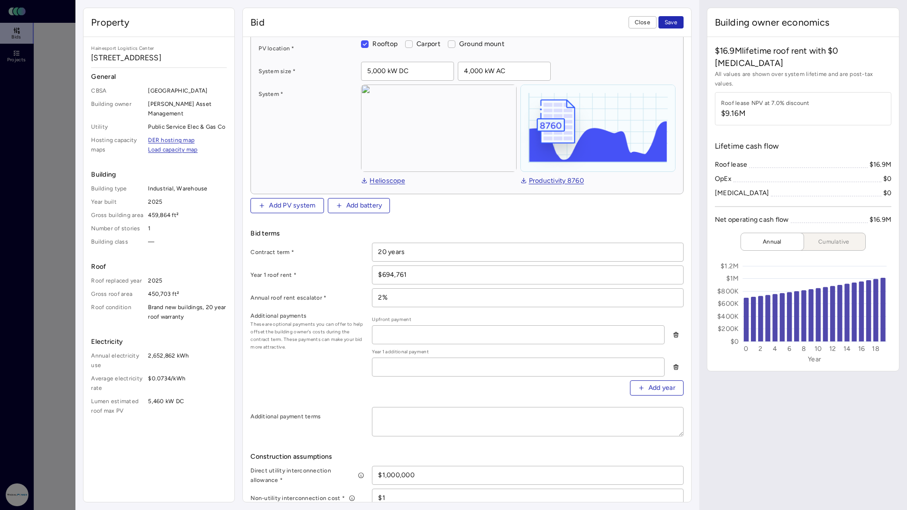
click at [480, 272] on input "$694,761" at bounding box center [527, 275] width 310 height 18
paste input "20,793"
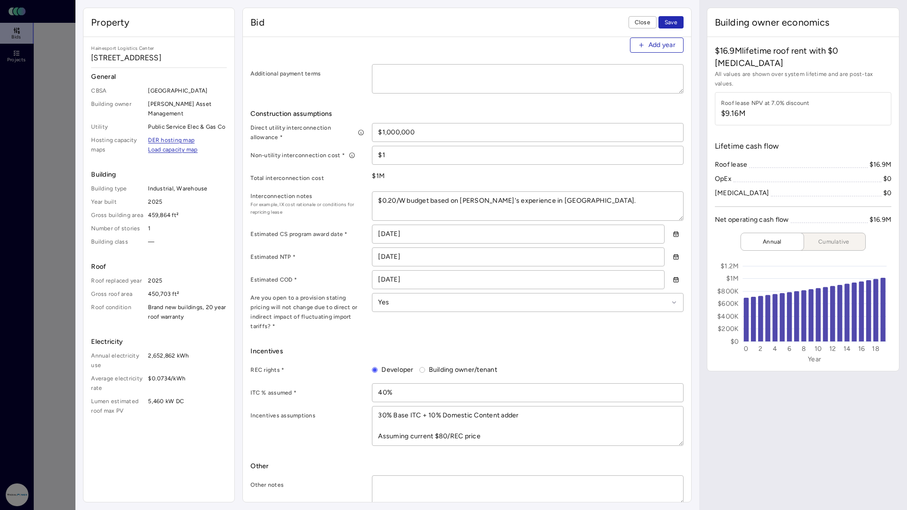
scroll to position [438, 0]
drag, startPoint x: 381, startPoint y: 377, endPoint x: 389, endPoint y: 379, distance: 7.5
click at [381, 382] on input "40%" at bounding box center [527, 391] width 310 height 18
drag, startPoint x: 523, startPoint y: 404, endPoint x: 424, endPoint y: 405, distance: 99.2
click at [424, 405] on textarea "30% Base ITC + 10% Domestic Content adder Assuming current $80/REC price" at bounding box center [527, 424] width 310 height 39
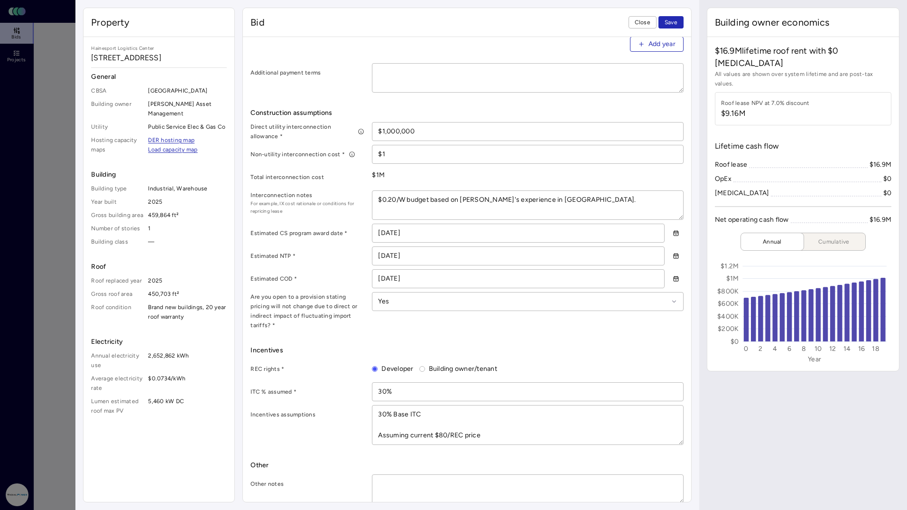
click at [542, 346] on div "Incentives REC rights * Developer Building owner/tenant ITC % assumed * 30% Inc…" at bounding box center [467, 395] width 433 height 100
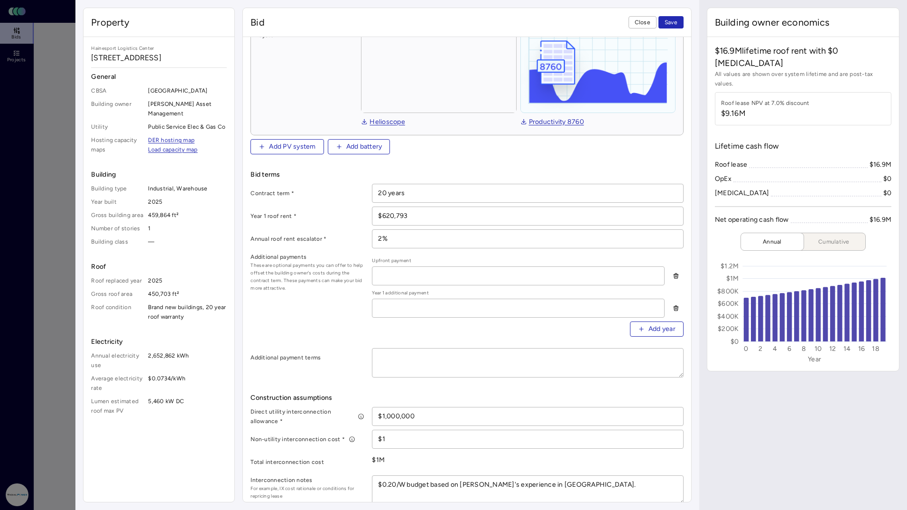
scroll to position [59, 0]
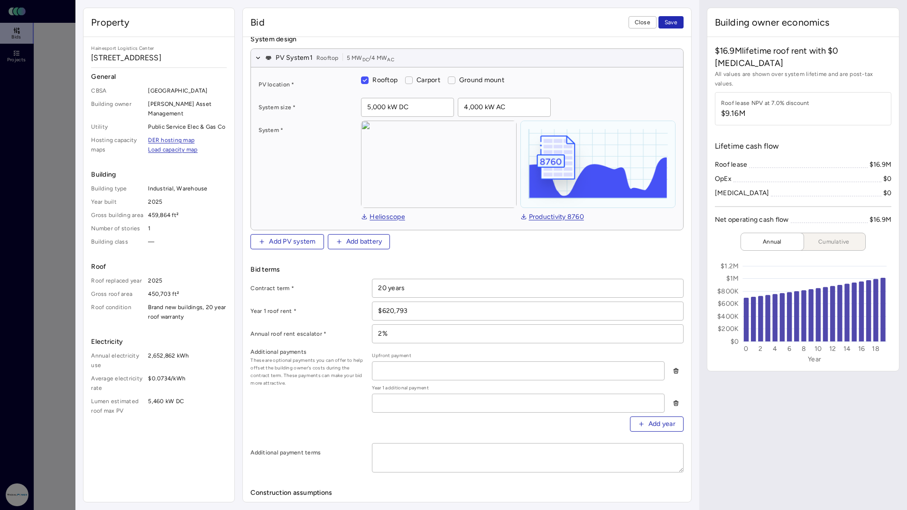
click at [673, 20] on span "Save" at bounding box center [671, 22] width 13 height 9
click at [639, 20] on span "Close" at bounding box center [643, 22] width 16 height 9
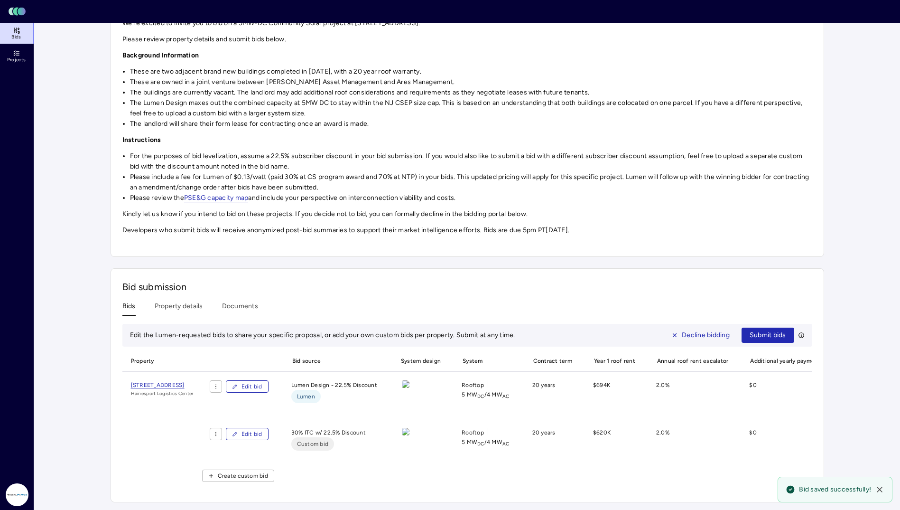
click at [245, 431] on html "Toggle Sidebar Lumen Energy Logo Bids Projects Radial Power [PERSON_NAME] Inves…" at bounding box center [450, 194] width 900 height 631
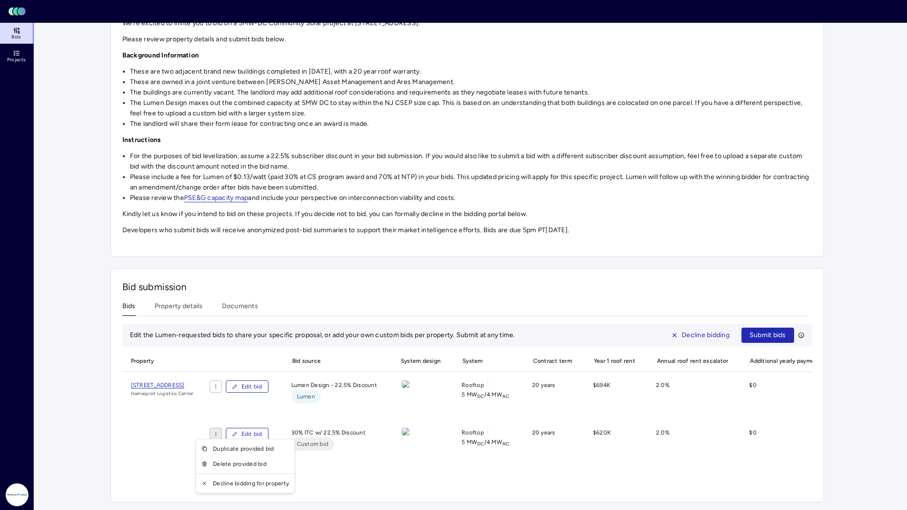
click at [246, 402] on html "Toggle Sidebar Lumen Energy Logo Bids Projects Radial Power [PERSON_NAME] Inves…" at bounding box center [453, 194] width 907 height 631
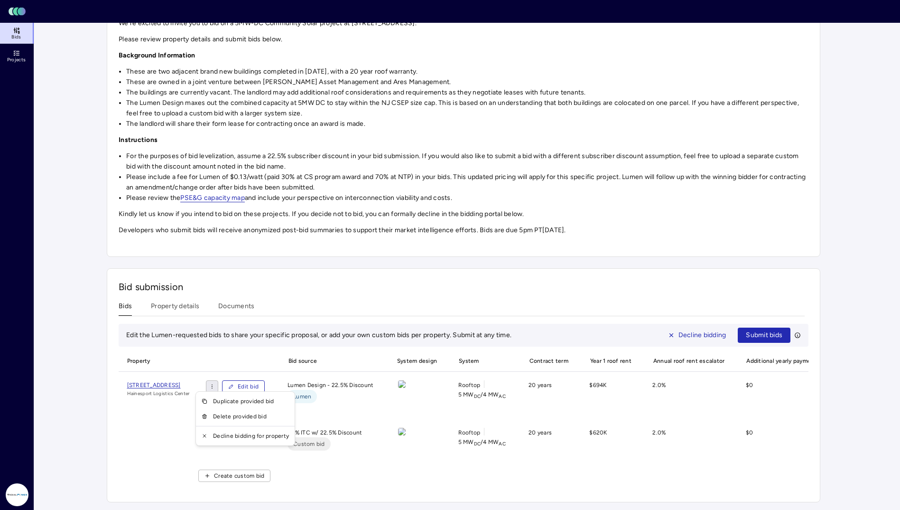
click at [244, 381] on html "Toggle Sidebar Lumen Energy Logo Bids Projects Radial Power [PERSON_NAME] Inves…" at bounding box center [450, 194] width 900 height 631
click at [239, 400] on div "Duplicate provided bid" at bounding box center [245, 400] width 95 height 15
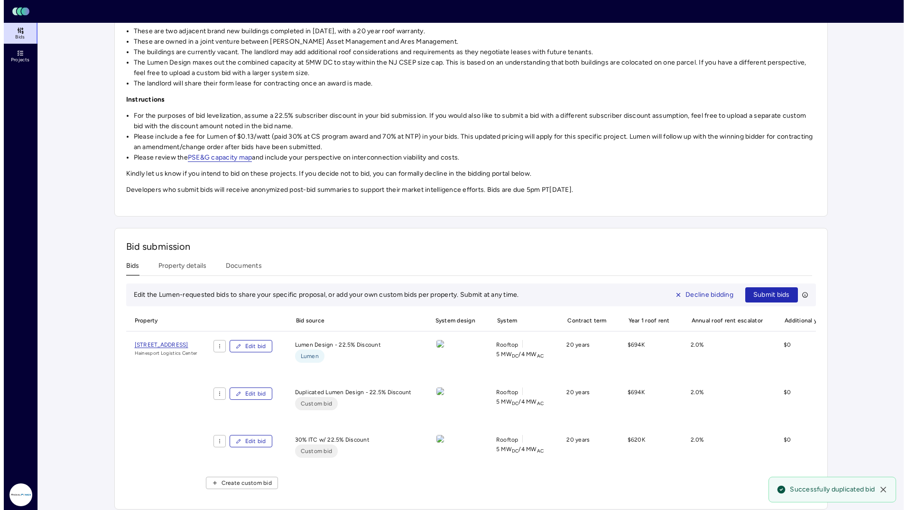
scroll to position [172, 0]
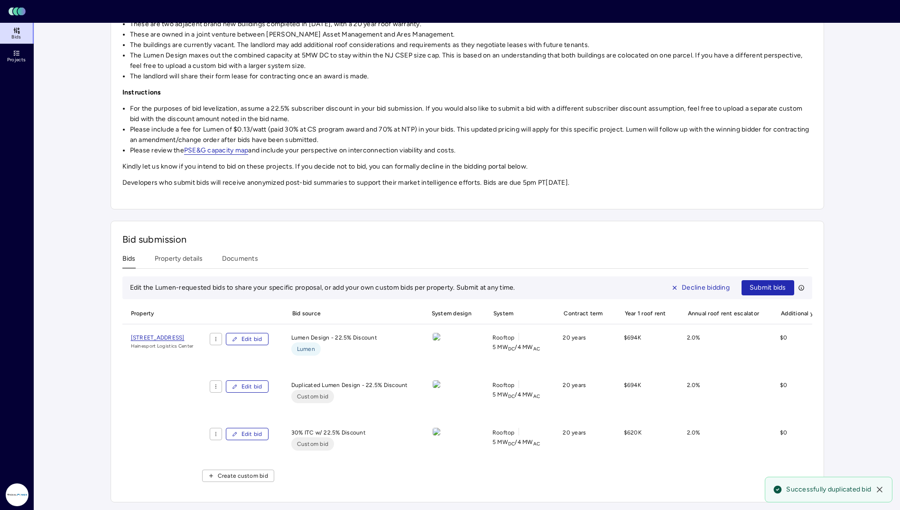
click at [262, 384] on span "Edit bid" at bounding box center [252, 385] width 21 height 9
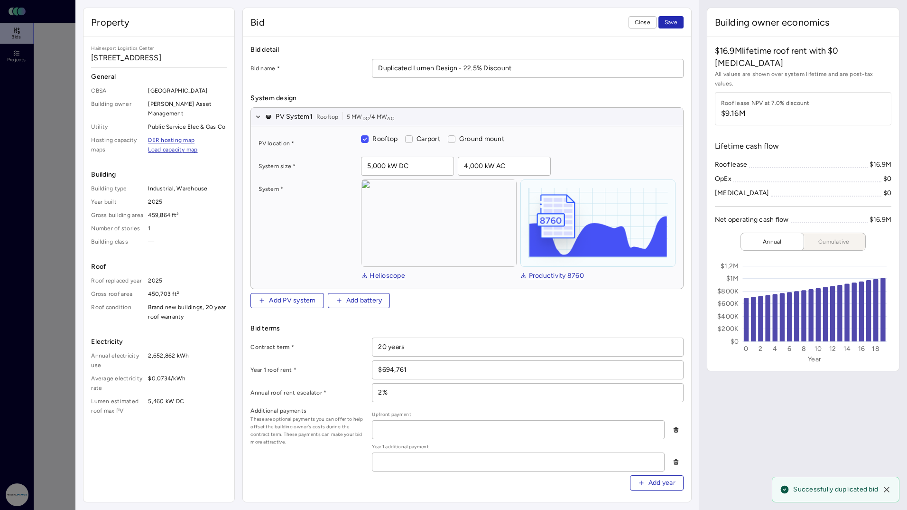
click at [463, 66] on input "Duplicated Lumen Design - 22.5% Discount" at bounding box center [527, 68] width 310 height 18
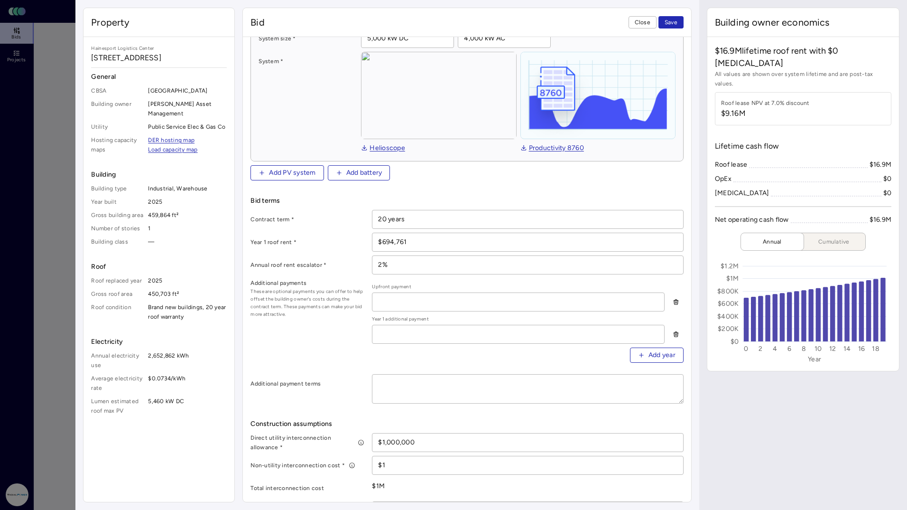
scroll to position [142, 0]
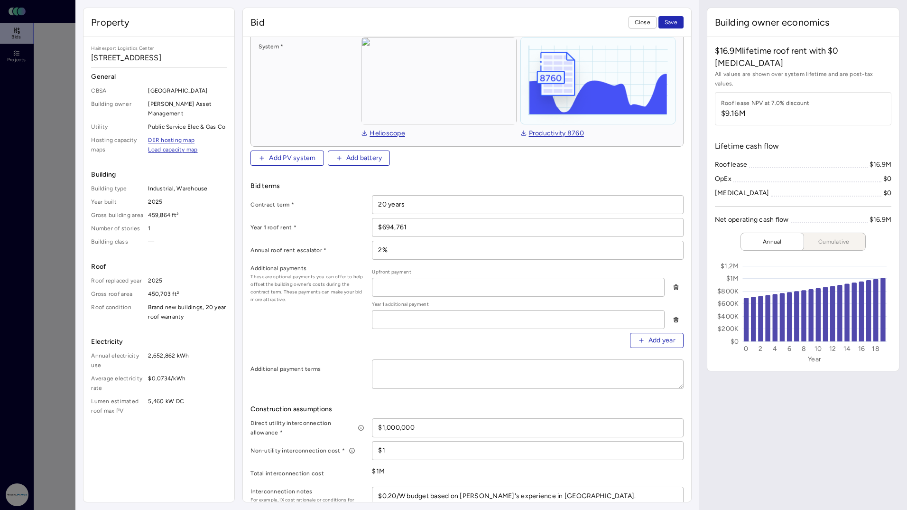
click at [417, 219] on input "$694,761" at bounding box center [527, 227] width 310 height 18
paste input "434,699"
click at [352, 212] on div "Contract term *" at bounding box center [308, 204] width 114 height 19
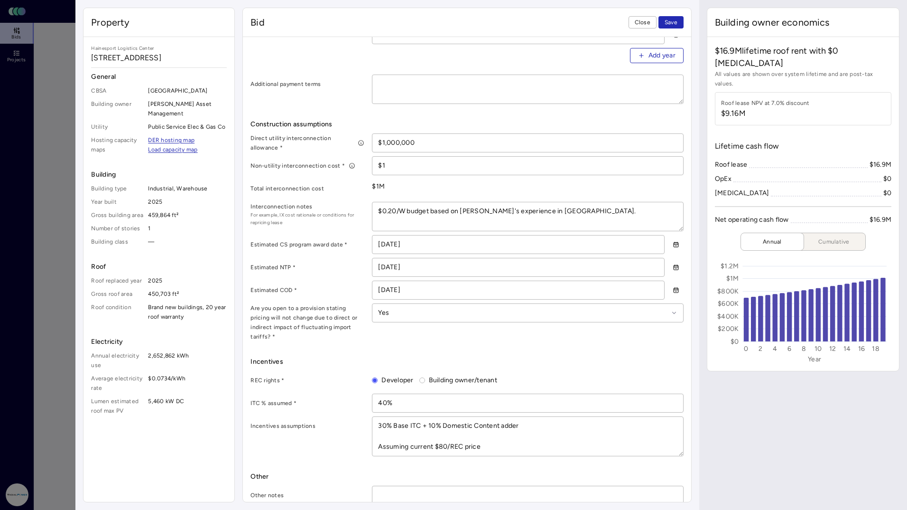
scroll to position [438, 0]
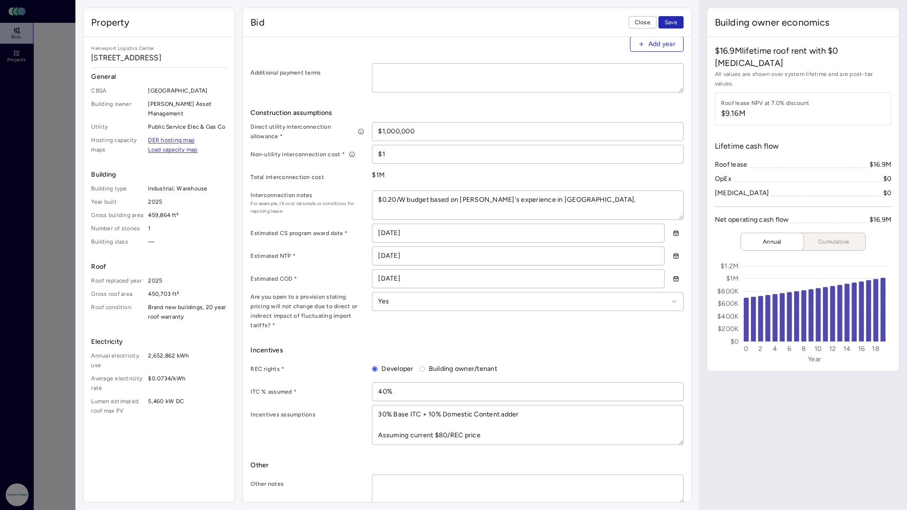
click at [483, 474] on textarea at bounding box center [527, 488] width 310 height 28
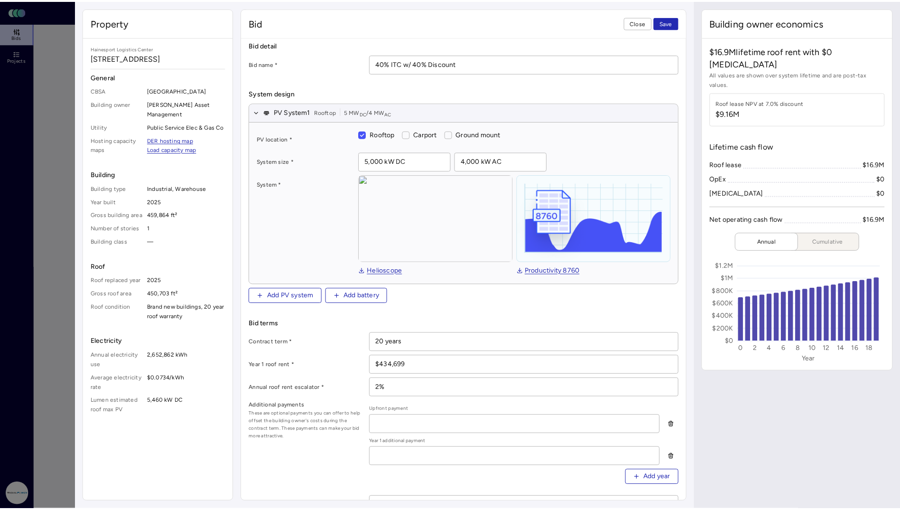
scroll to position [0, 0]
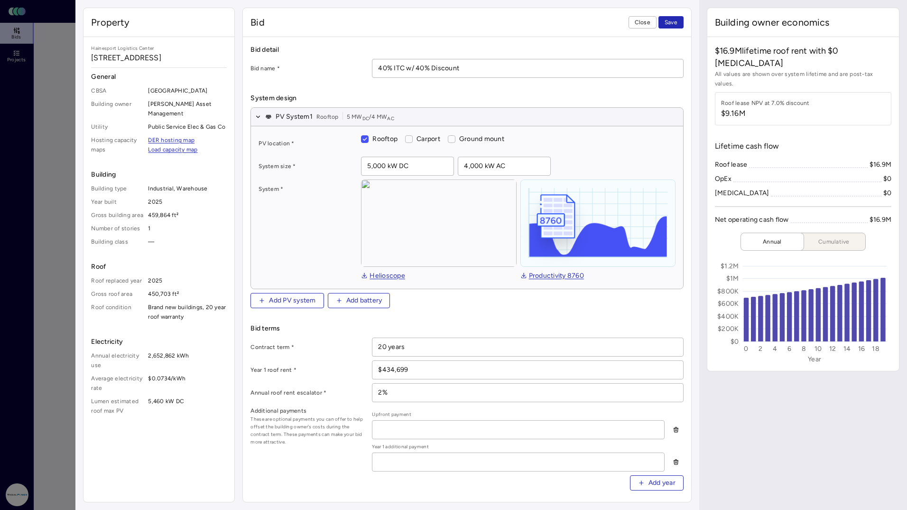
click at [670, 21] on span "Save" at bounding box center [671, 22] width 13 height 9
click at [650, 22] on span "Close" at bounding box center [643, 22] width 16 height 9
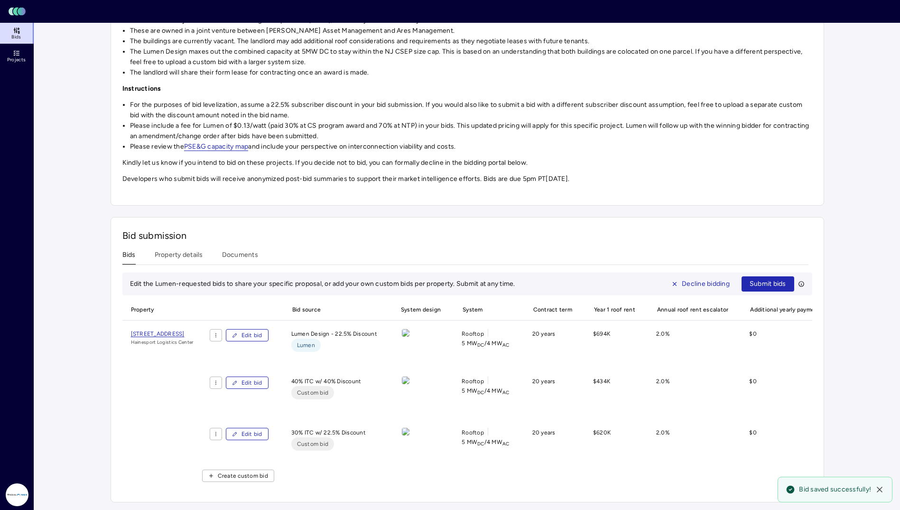
scroll to position [176, 0]
click at [246, 379] on html "Toggle Sidebar Lumen Energy Logo Bids Projects Radial Power [PERSON_NAME] Inves…" at bounding box center [450, 168] width 900 height 682
click at [244, 394] on div "Duplicate provided bid" at bounding box center [245, 397] width 95 height 15
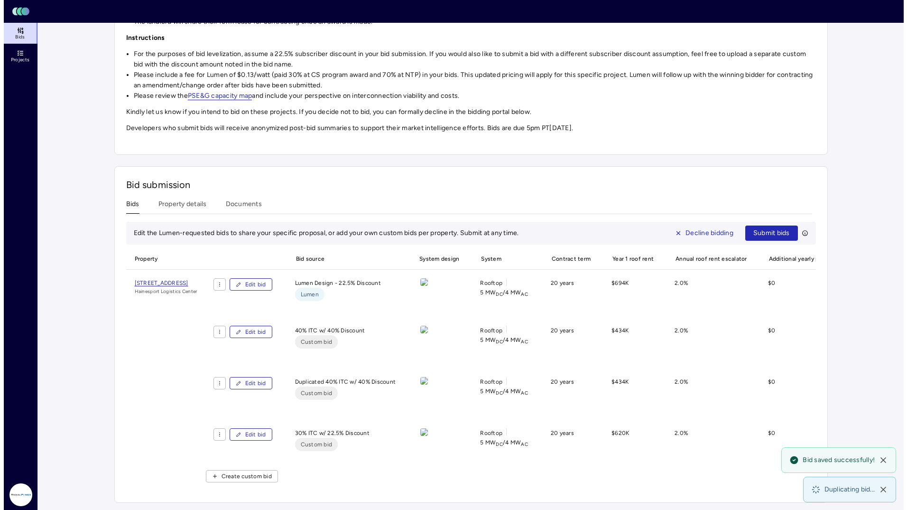
scroll to position [227, 0]
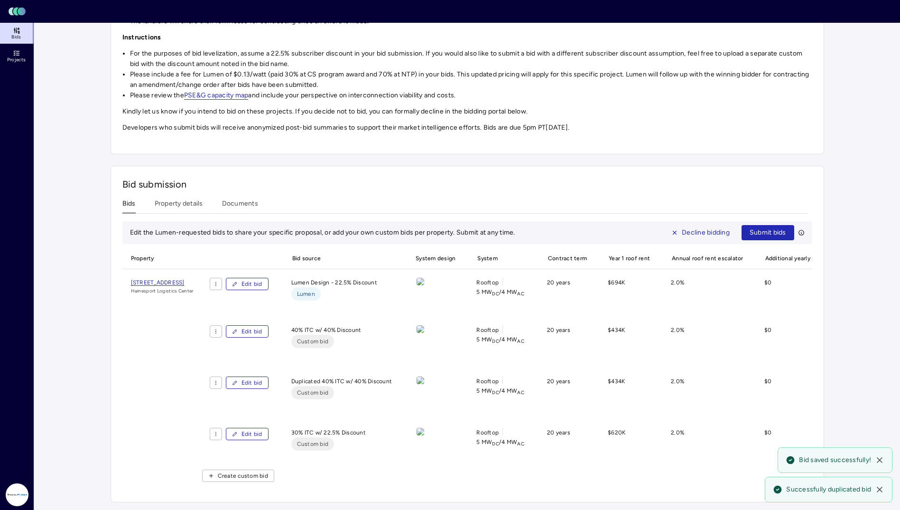
click at [262, 378] on span "Edit bid" at bounding box center [252, 382] width 21 height 9
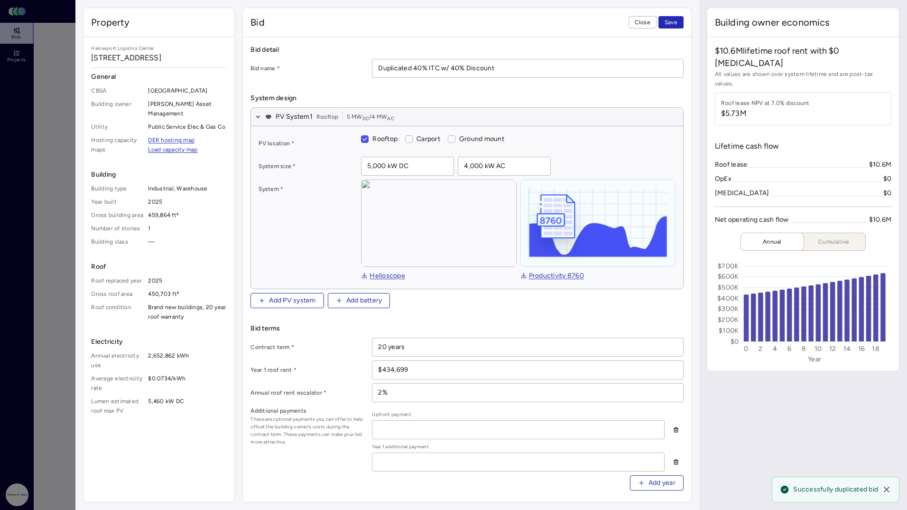
click at [410, 66] on input "Duplicated 40% ITC w/ 40% Discount" at bounding box center [527, 68] width 310 height 18
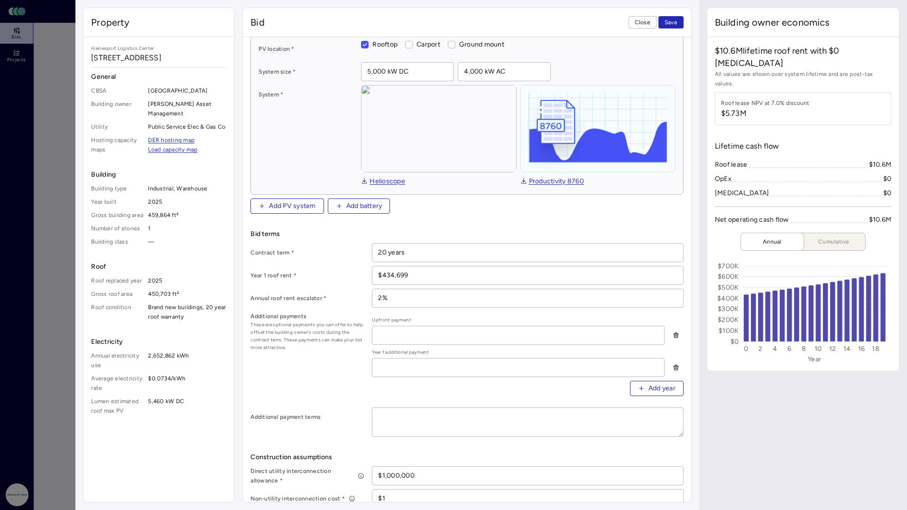
scroll to position [95, 0]
click at [466, 278] on input "$434,699" at bounding box center [527, 275] width 310 height 18
paste input "307,605"
click at [462, 213] on form "Bid detail Bid name * 30% ITC w/ 40% Discount System design PV System 1 Rooftop…" at bounding box center [467, 399] width 433 height 899
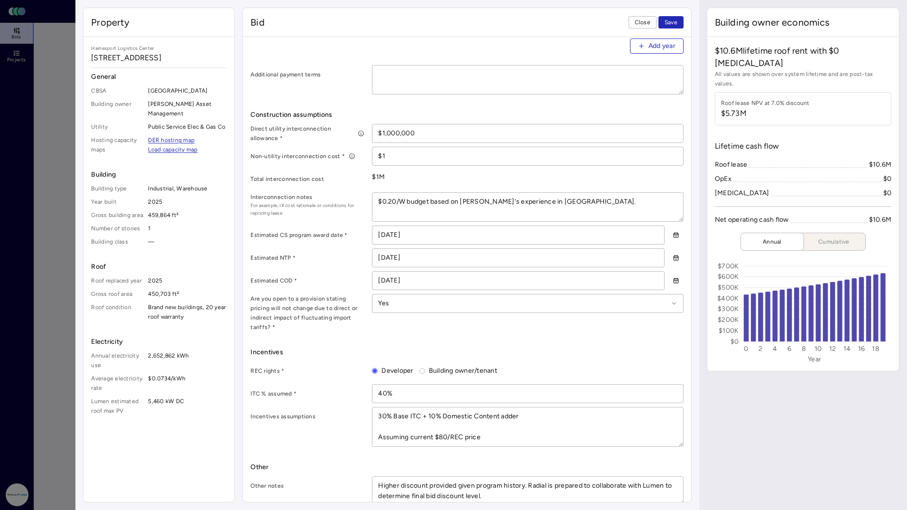
scroll to position [438, 0]
drag, startPoint x: 423, startPoint y: 402, endPoint x: 545, endPoint y: 401, distance: 121.9
click at [545, 405] on textarea "30% Base ITC + 10% Domestic Content adder Assuming current $80/REC price" at bounding box center [527, 424] width 310 height 39
click at [384, 382] on input "40%" at bounding box center [527, 391] width 310 height 18
click at [561, 331] on div "Bid terms Contract term * 20 years Year 1 roof rent * $307,605 Annual roof rent…" at bounding box center [467, 194] width 433 height 619
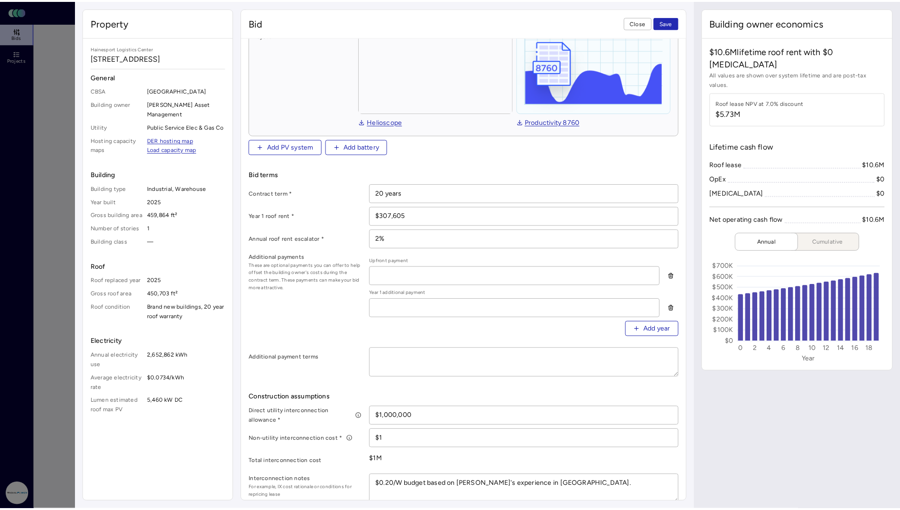
scroll to position [0, 0]
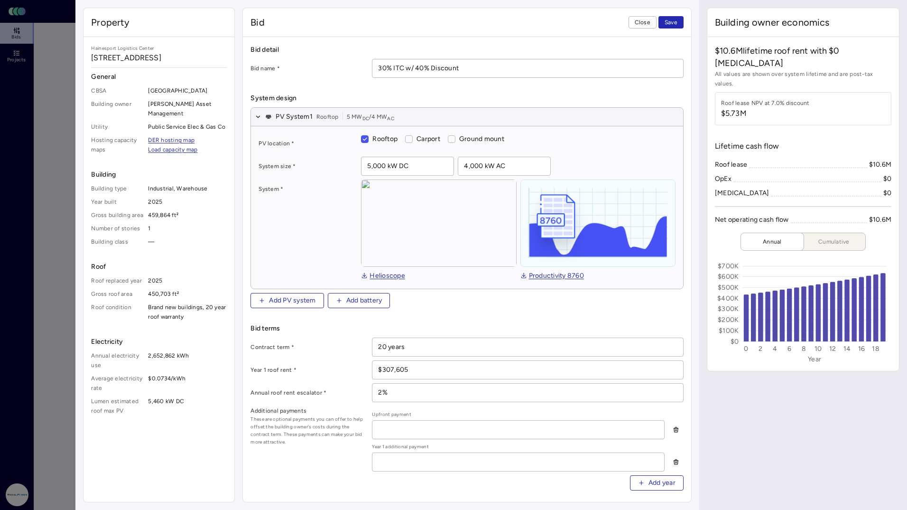
click at [674, 21] on span "Save" at bounding box center [671, 22] width 13 height 9
click at [638, 25] on span "Close" at bounding box center [643, 22] width 16 height 9
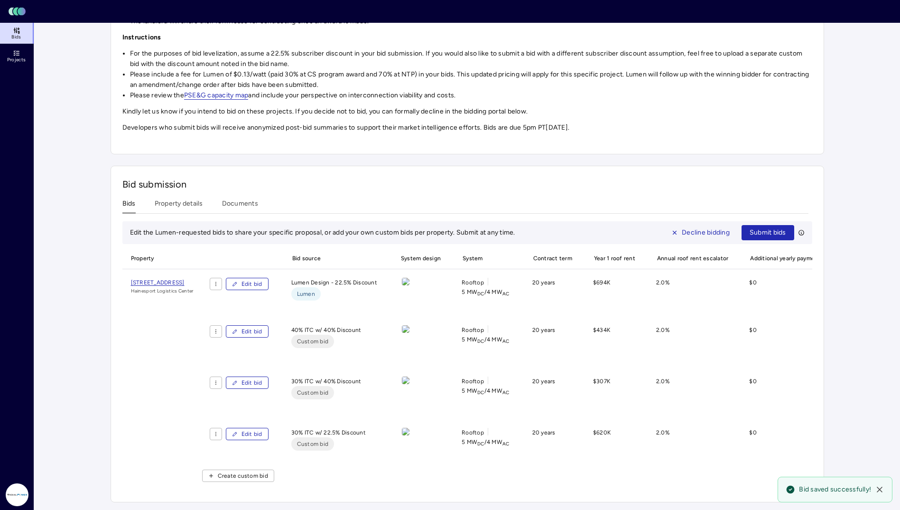
click at [659, 178] on div "Bid submission Bids Property details Documents Edit the Lumen-requested bids to…" at bounding box center [468, 334] width 714 height 336
click at [618, 173] on div "Bid submission Bids Property details Documents Edit the Lumen-requested bids to…" at bounding box center [468, 334] width 714 height 336
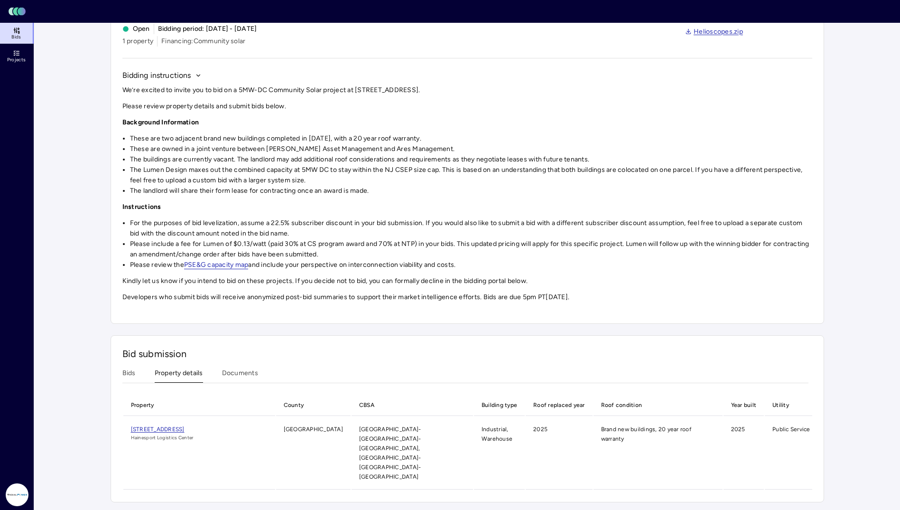
click at [186, 204] on div "Investments [PERSON_NAME] AM - Hainesport Logistics Center - [DATE] Procurement…" at bounding box center [468, 239] width 714 height 526
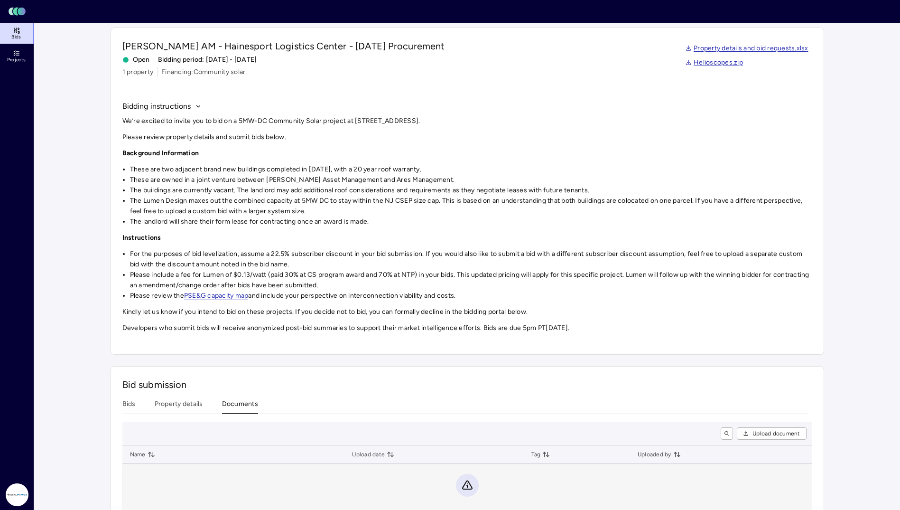
click at [242, 404] on div "Bid submission Bids Property details Documents Upload document Name Upload date…" at bounding box center [468, 454] width 714 height 176
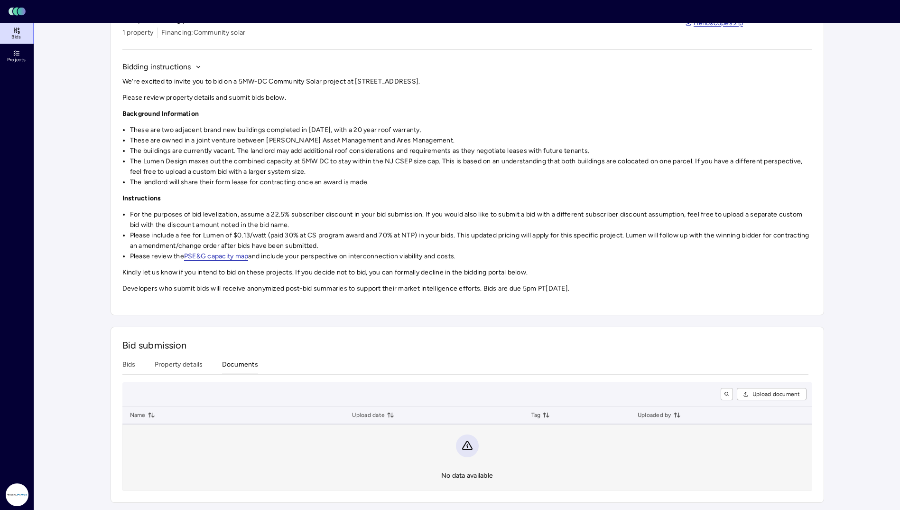
scroll to position [64, 0]
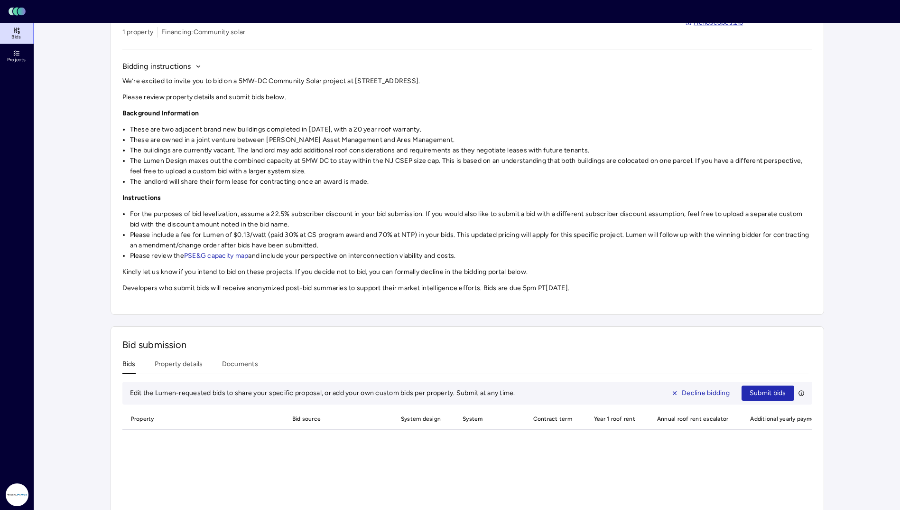
click at [130, 369] on button "Bids" at bounding box center [128, 366] width 13 height 15
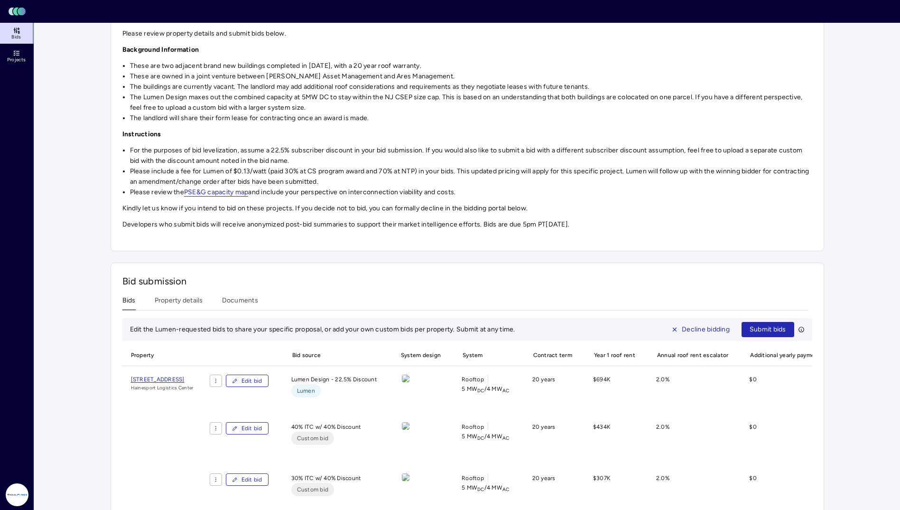
scroll to position [158, 0]
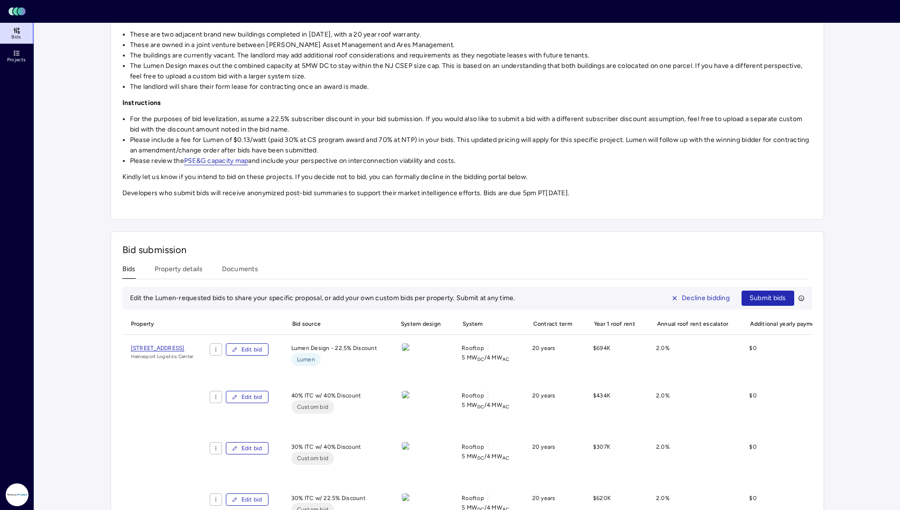
click at [249, 264] on div "Investments [PERSON_NAME] AM - Hainesport Logistics Center - [DATE] Procurement…" at bounding box center [468, 220] width 714 height 696
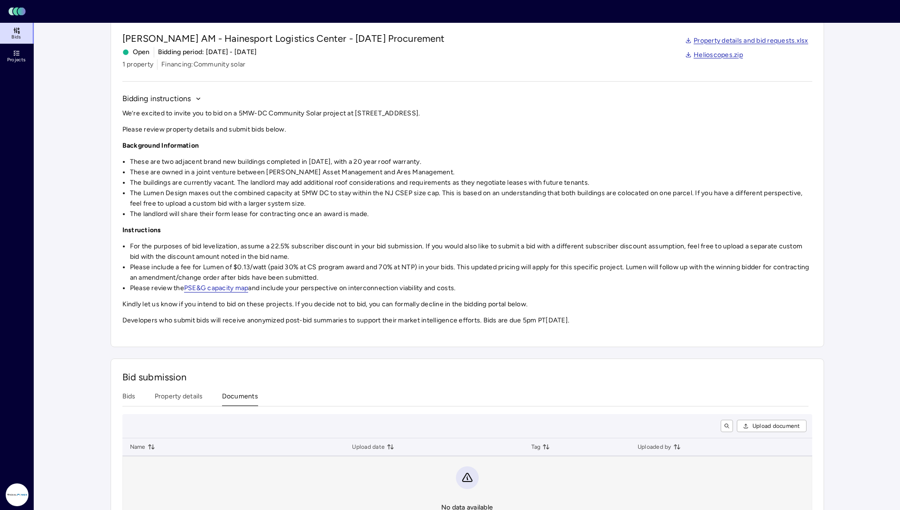
scroll to position [64, 0]
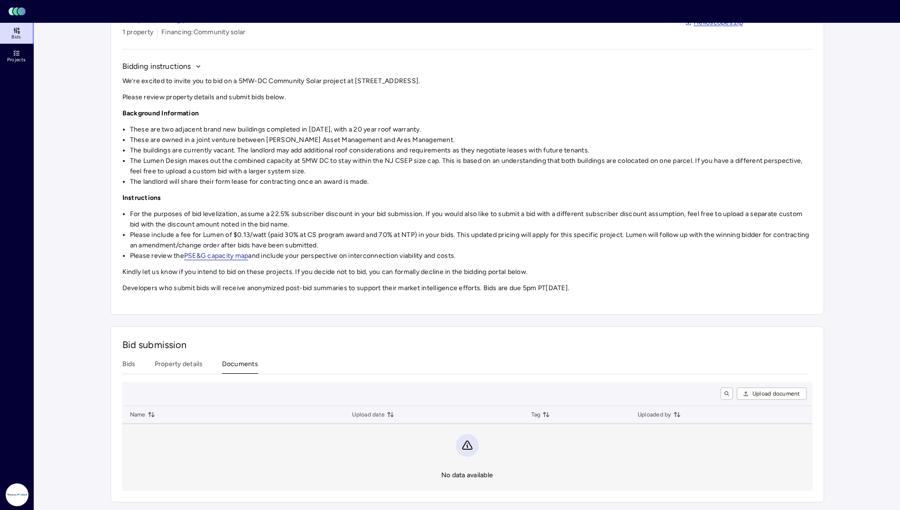
click at [127, 363] on button "Bids" at bounding box center [128, 366] width 13 height 15
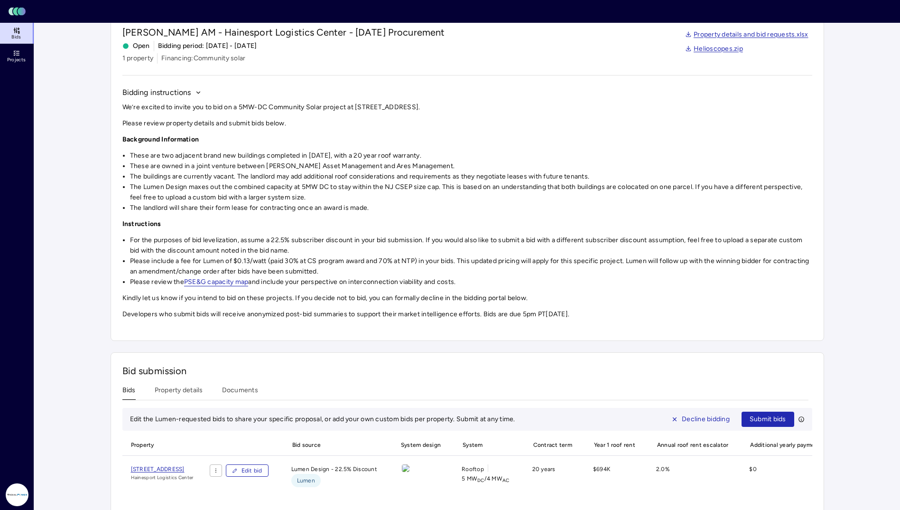
scroll to position [142, 0]
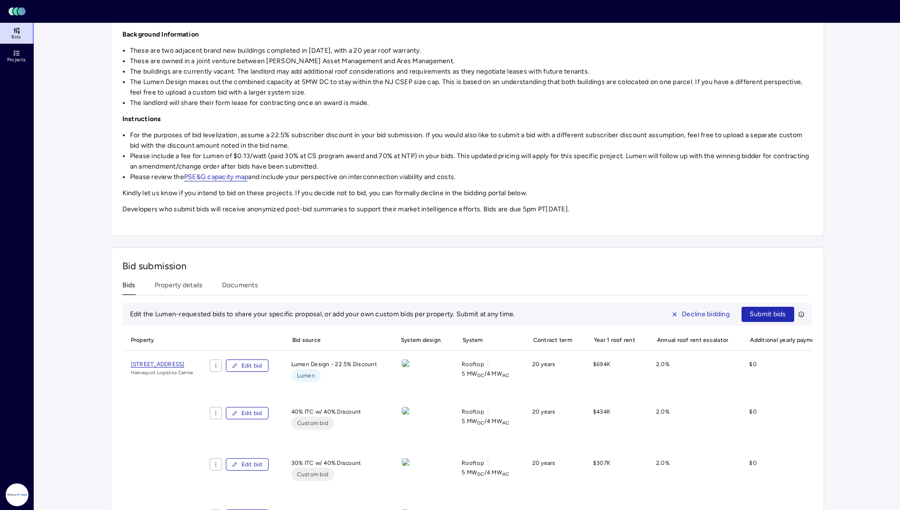
click at [772, 228] on div "[PERSON_NAME] AM - Hainesport Logistics Center - [DATE] Procurement Open Biddin…" at bounding box center [468, 72] width 714 height 327
click at [763, 227] on div "[PERSON_NAME] AM - Hainesport Logistics Center - [DATE] Procurement Open Biddin…" at bounding box center [468, 72] width 714 height 327
click at [18, 76] on div "Bids Projects" at bounding box center [17, 251] width 35 height 456
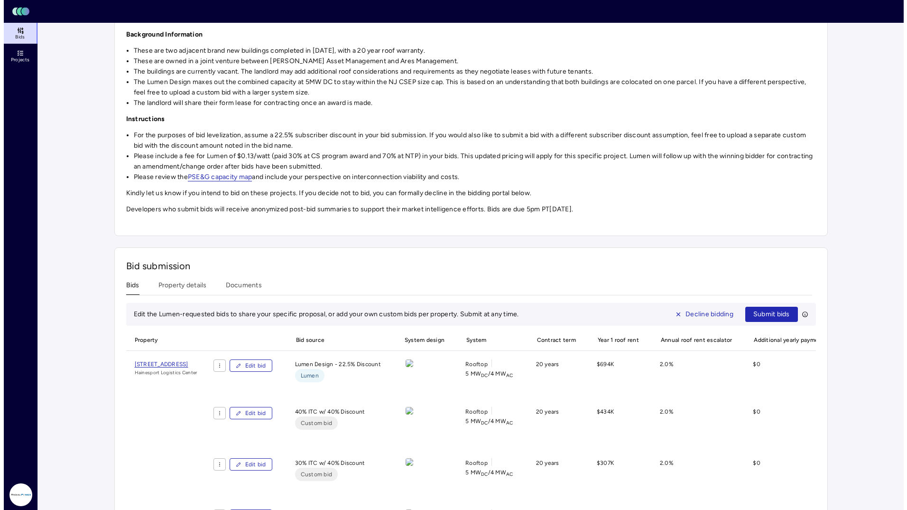
scroll to position [0, 0]
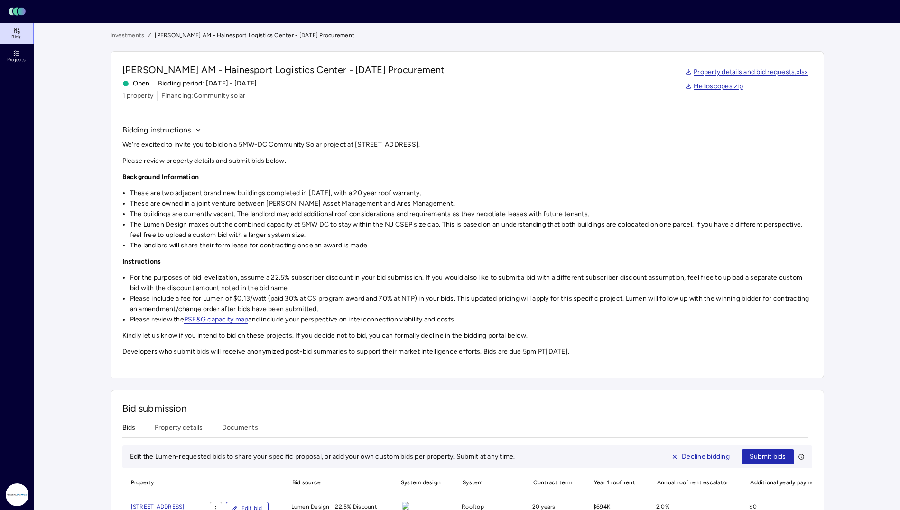
click at [123, 36] on link "Investments" at bounding box center [128, 34] width 34 height 9
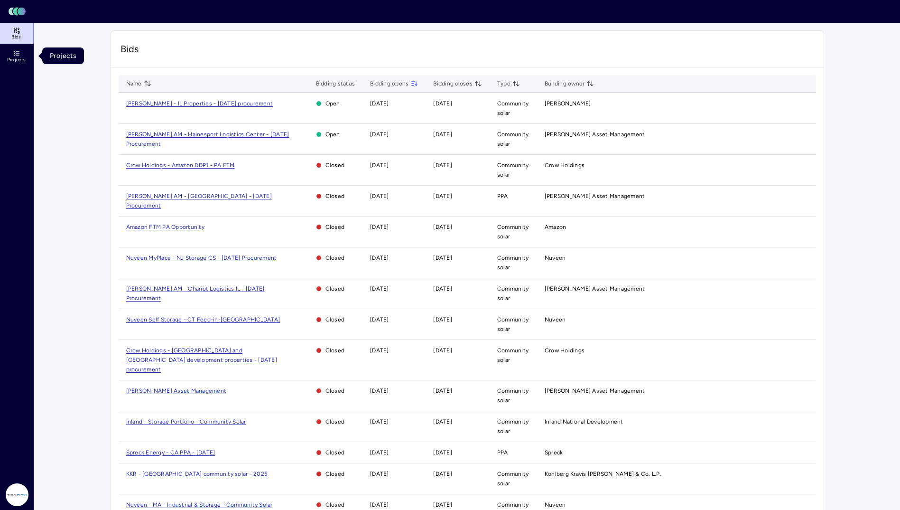
click at [19, 55] on icon at bounding box center [17, 53] width 8 height 8
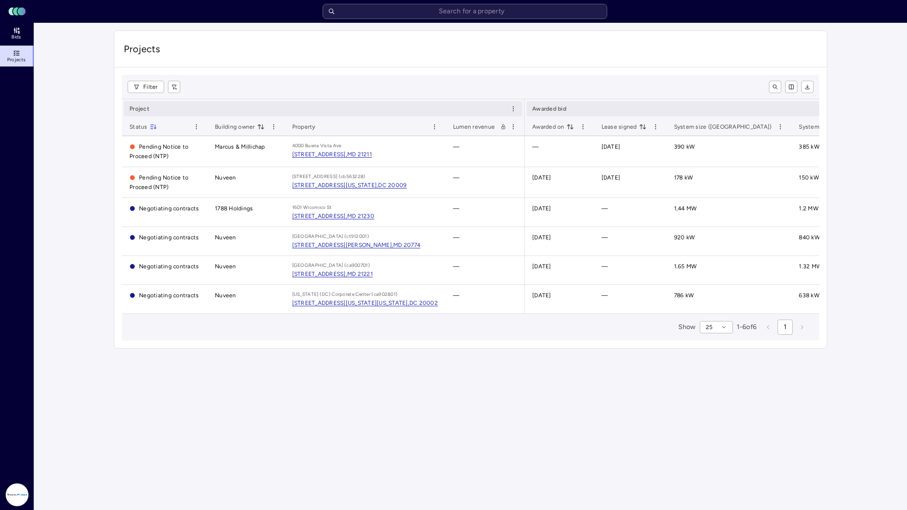
click at [250, 48] on span "Projects" at bounding box center [471, 48] width 694 height 13
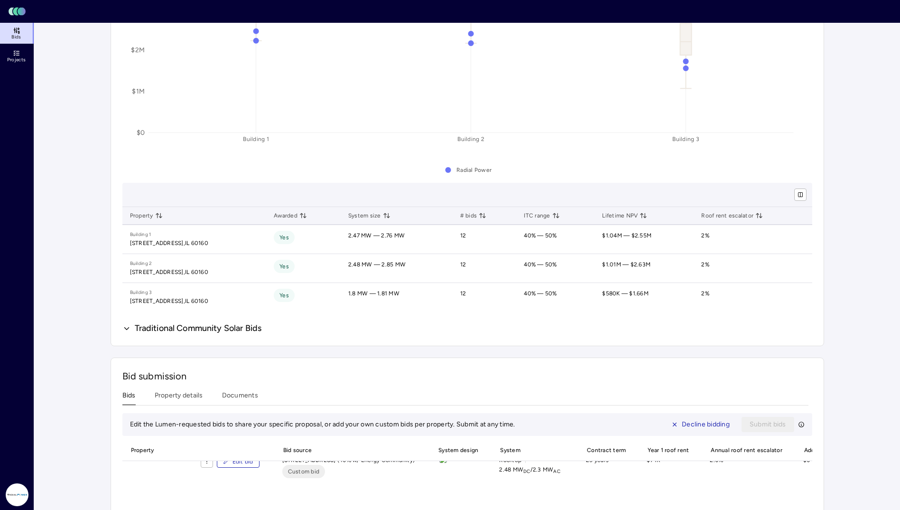
scroll to position [569, 0]
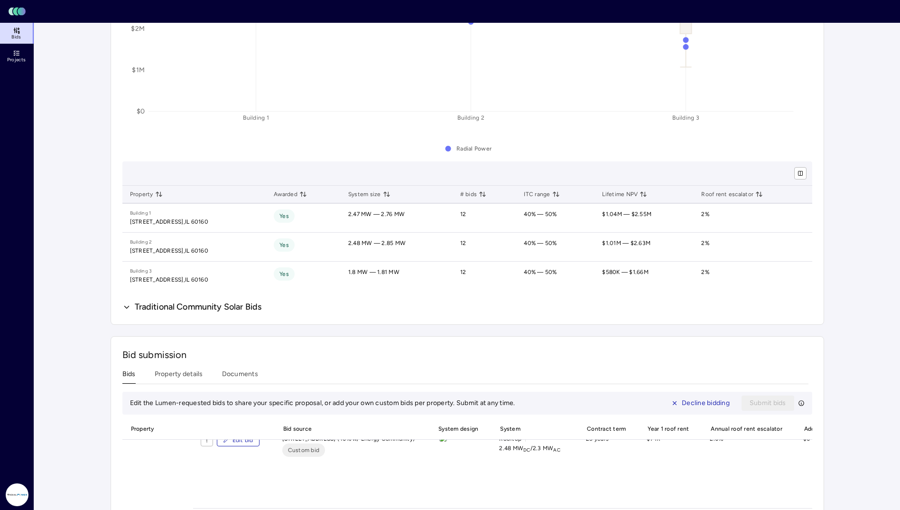
drag, startPoint x: 92, startPoint y: 92, endPoint x: 85, endPoint y: 95, distance: 7.2
click at [92, 92] on main "Investments JP Morgan AM - Chariot Logistics IL - July 2025 Procurement JP Morg…" at bounding box center [467, 121] width 866 height 1337
click at [19, 36] on span "Bids" at bounding box center [15, 37] width 9 height 6
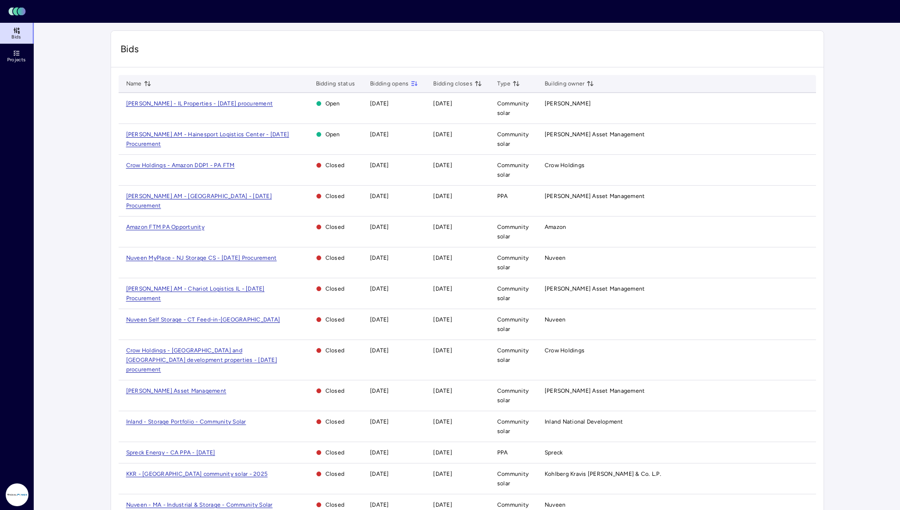
click at [196, 131] on span "[PERSON_NAME] AM - Hainesport Logistics Center - [DATE] Procurement" at bounding box center [207, 139] width 163 height 16
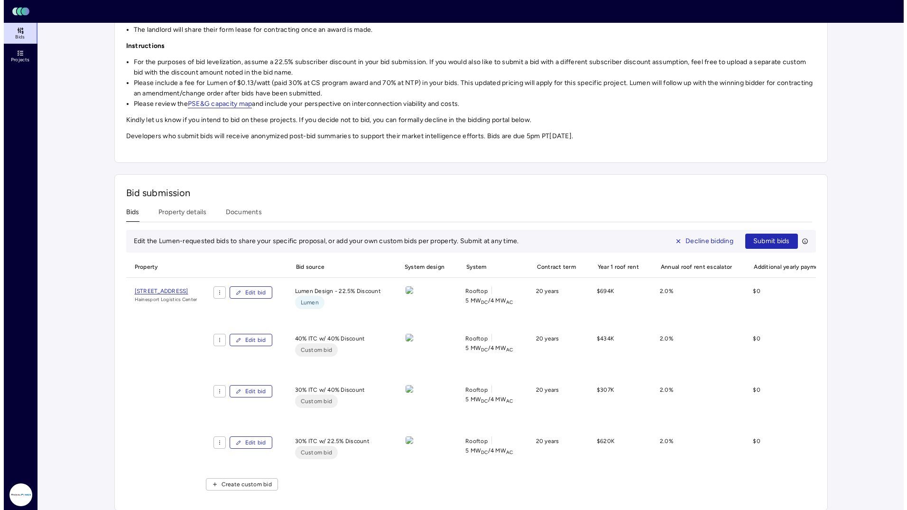
scroll to position [227, 0]
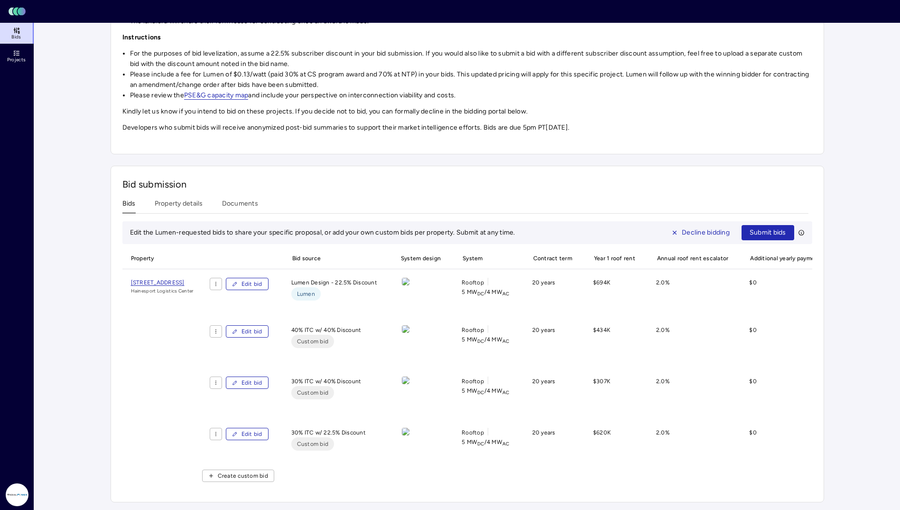
click at [269, 280] on button "Edit bid" at bounding box center [247, 284] width 43 height 12
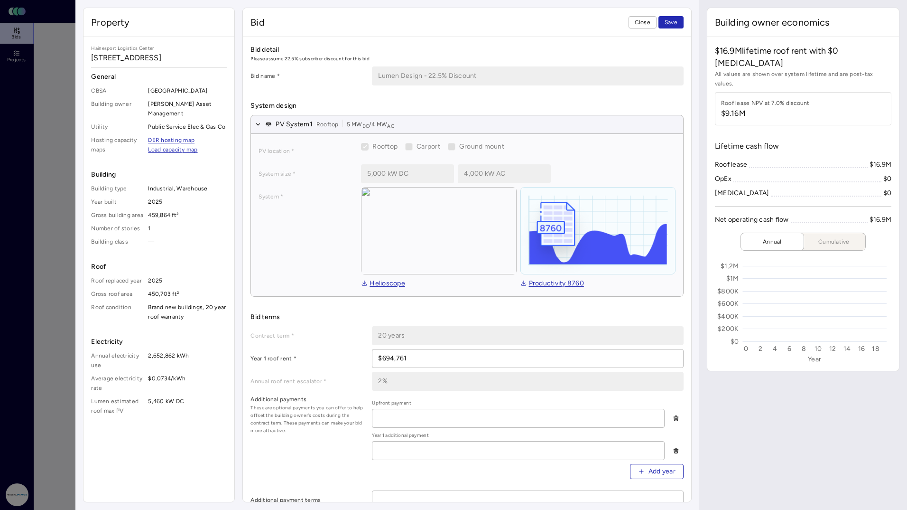
type textarea "x"
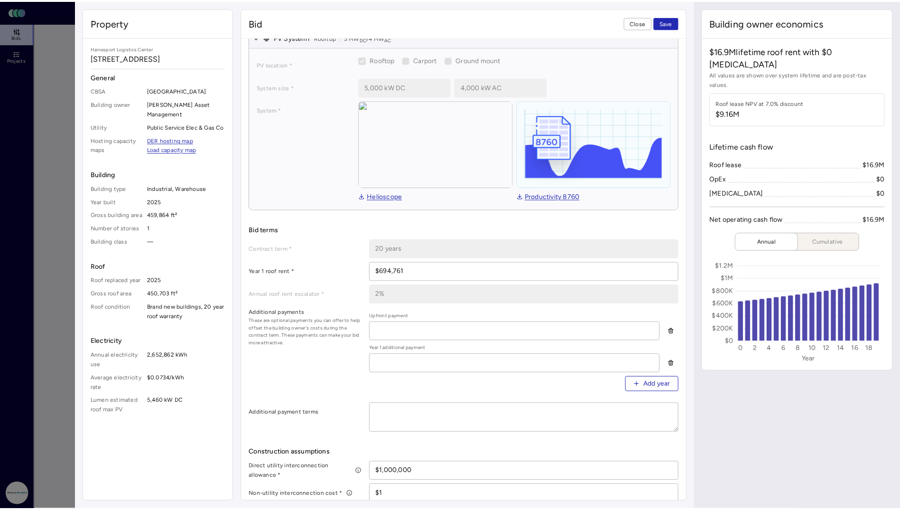
scroll to position [95, 0]
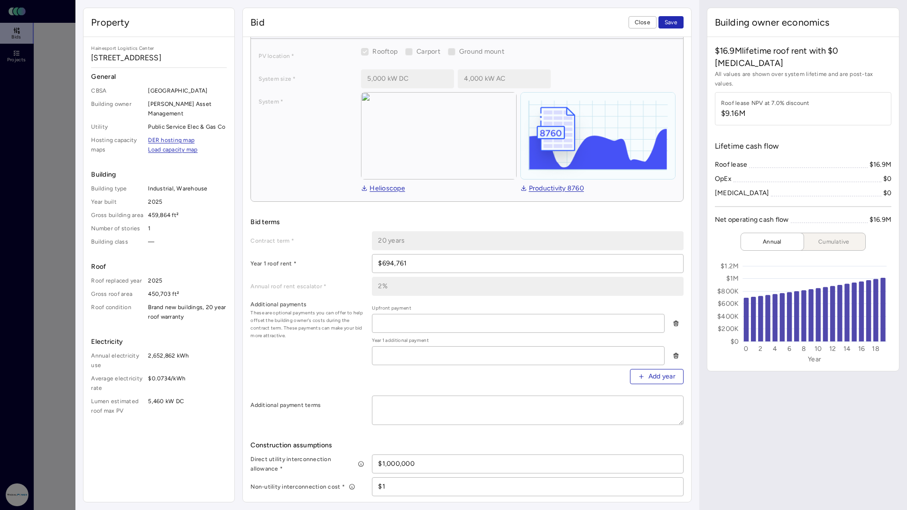
click at [425, 257] on input "$694,761" at bounding box center [527, 263] width 310 height 18
paste input "726,589"
type input "$726,589"
click at [340, 281] on label "Annual roof rent escalator *" at bounding box center [308, 285] width 114 height 9
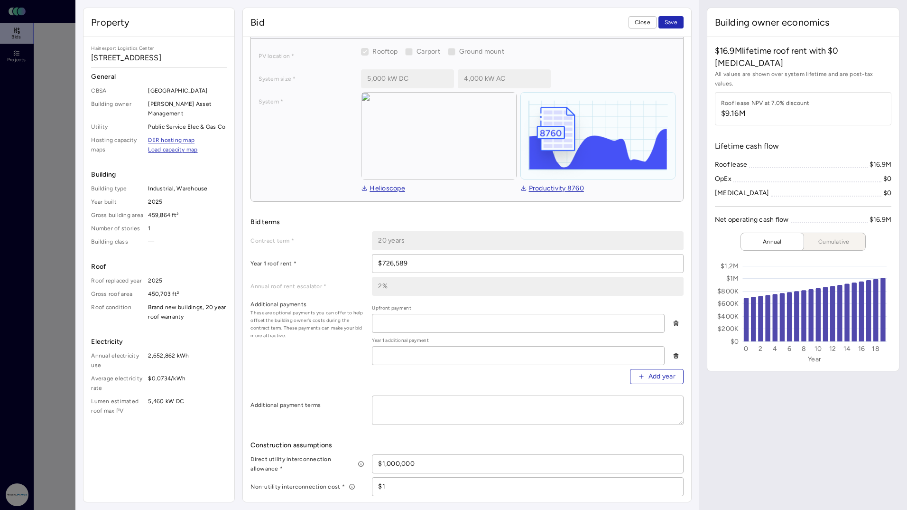
click at [672, 19] on span "Save" at bounding box center [671, 22] width 13 height 9
click at [636, 23] on span "Close" at bounding box center [643, 22] width 16 height 9
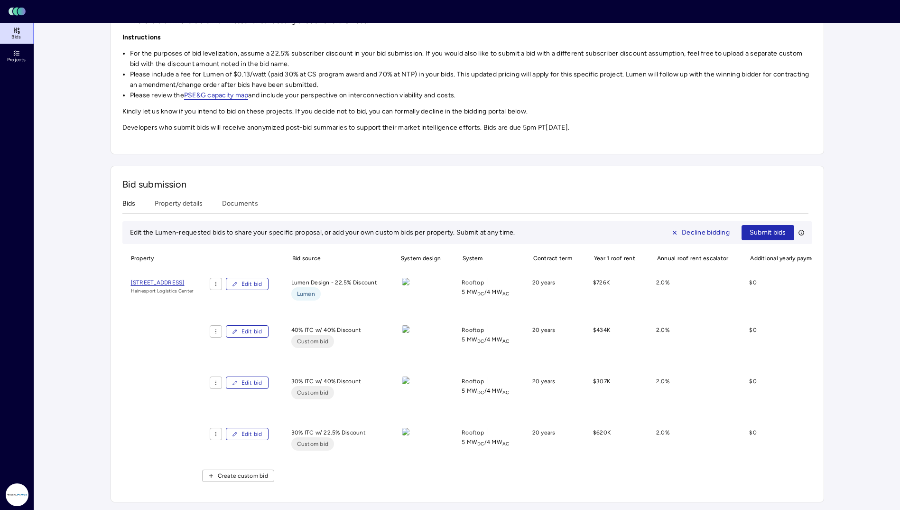
click at [262, 328] on span "Edit bid" at bounding box center [252, 330] width 21 height 9
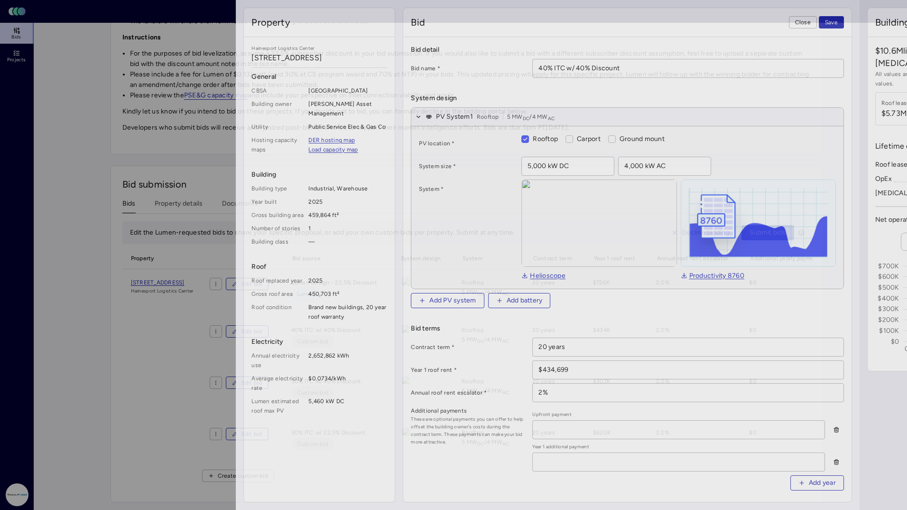
type textarea "x"
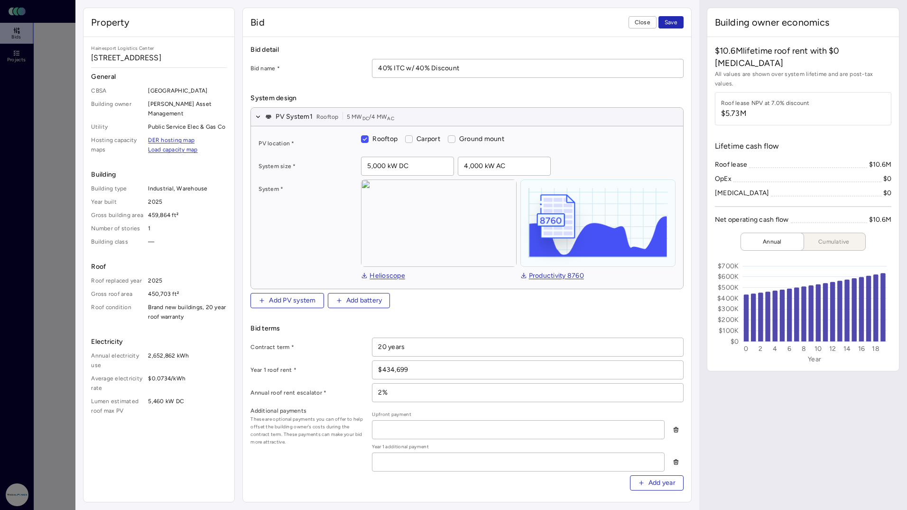
click at [474, 370] on input "$434,699" at bounding box center [527, 370] width 310 height 18
click at [474, 369] on input "$434,699" at bounding box center [527, 370] width 310 height 18
paste input "61,037"
type input "$461,037"
click at [678, 20] on button "Save" at bounding box center [671, 22] width 25 height 12
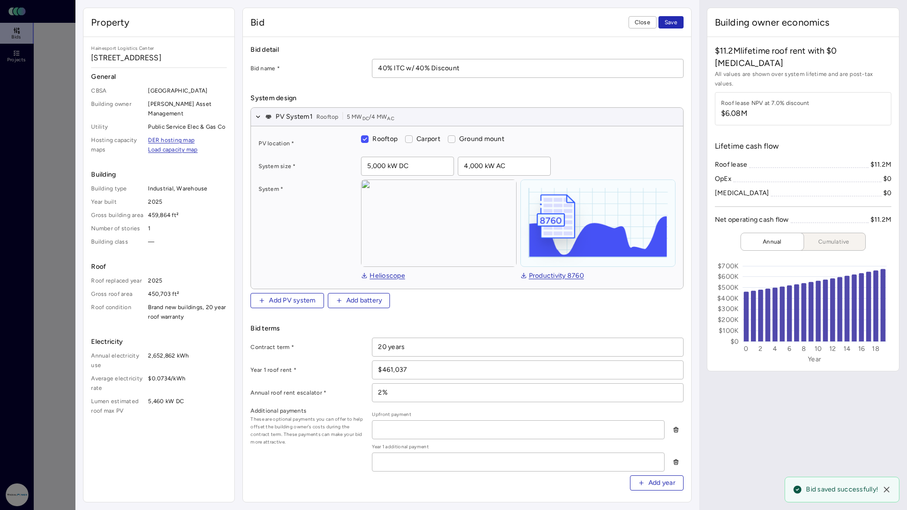
click at [643, 23] on span "Close" at bounding box center [643, 22] width 16 height 9
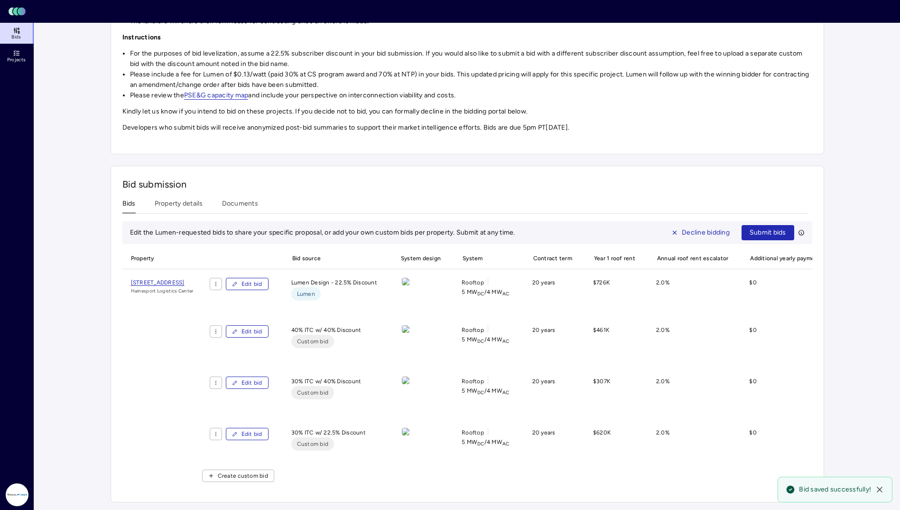
click at [262, 381] on span "Edit bid" at bounding box center [252, 382] width 21 height 9
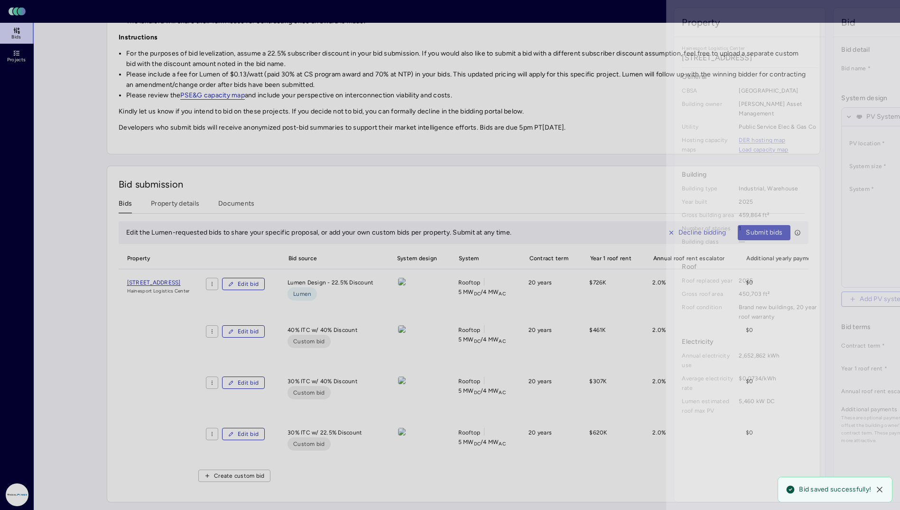
type textarea "x"
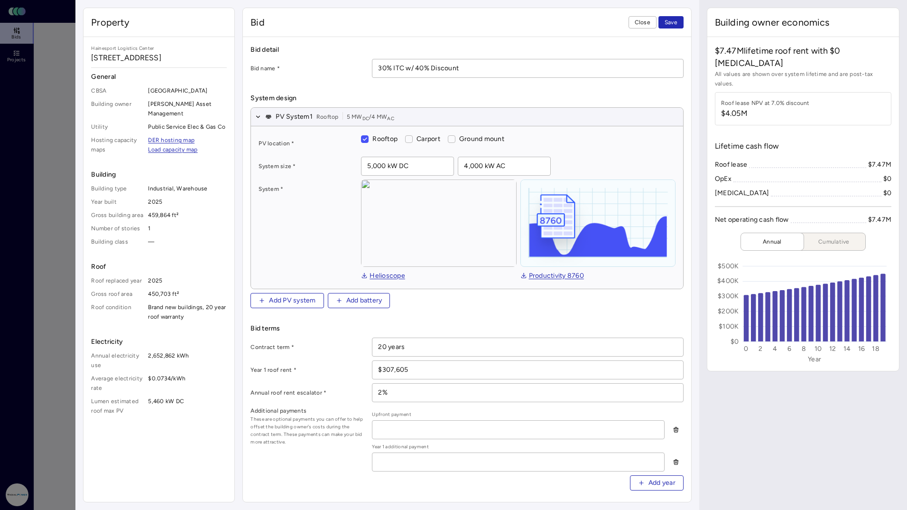
click at [433, 369] on input "$307,605" at bounding box center [527, 370] width 310 height 18
paste input "39,909"
type input "$339,909"
click at [676, 25] on span "Save" at bounding box center [671, 22] width 13 height 9
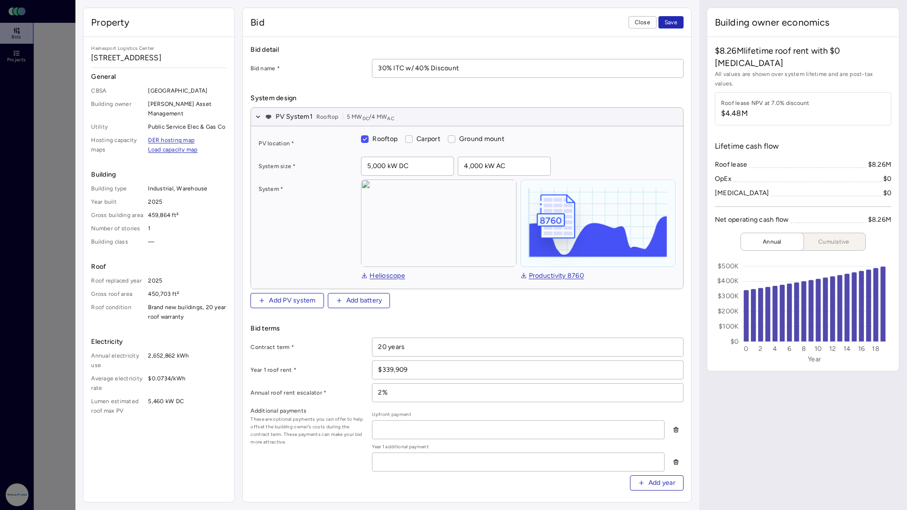
click at [665, 17] on button "Save" at bounding box center [671, 22] width 25 height 12
click at [645, 28] on button "Close" at bounding box center [643, 22] width 28 height 12
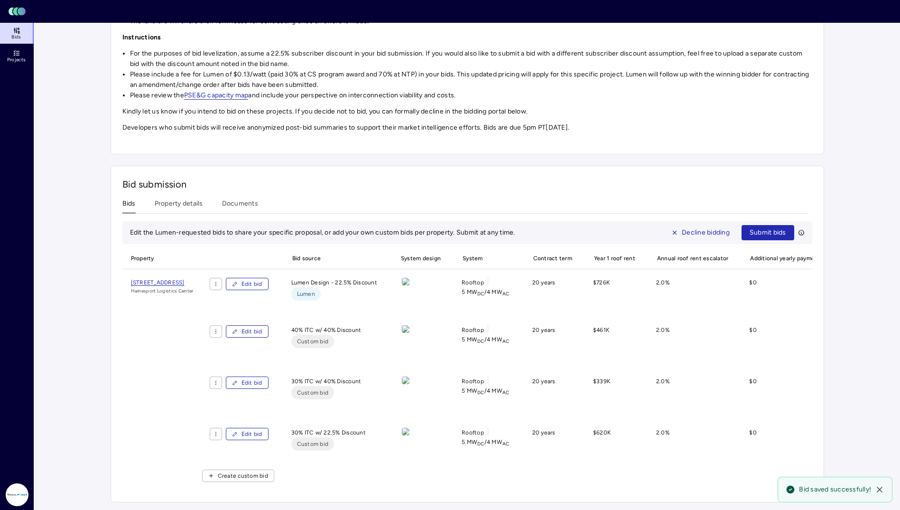
click at [262, 431] on span "Edit bid" at bounding box center [252, 433] width 21 height 9
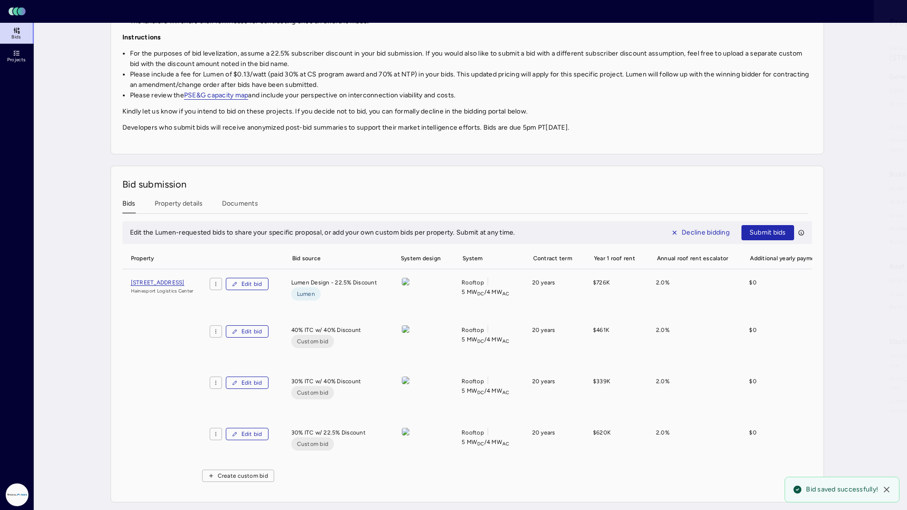
type textarea "x"
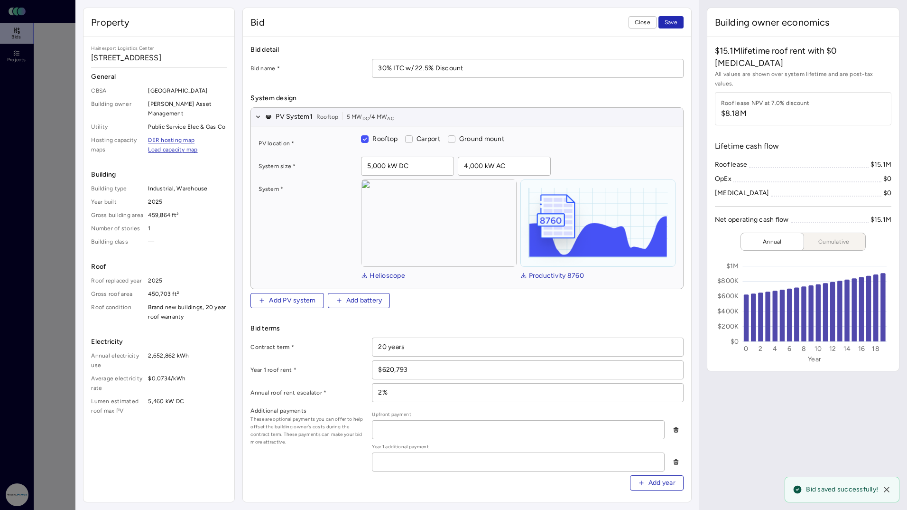
click at [422, 367] on input "$620,793" at bounding box center [527, 370] width 310 height 18
paste input "54,412"
type input "$654,412"
click at [670, 27] on span "Save" at bounding box center [671, 22] width 13 height 9
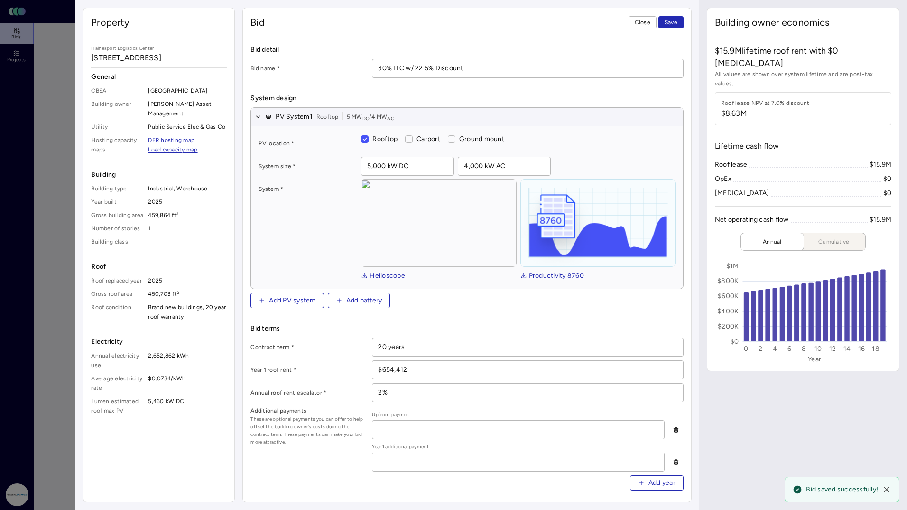
click at [651, 20] on button "Close" at bounding box center [643, 22] width 28 height 12
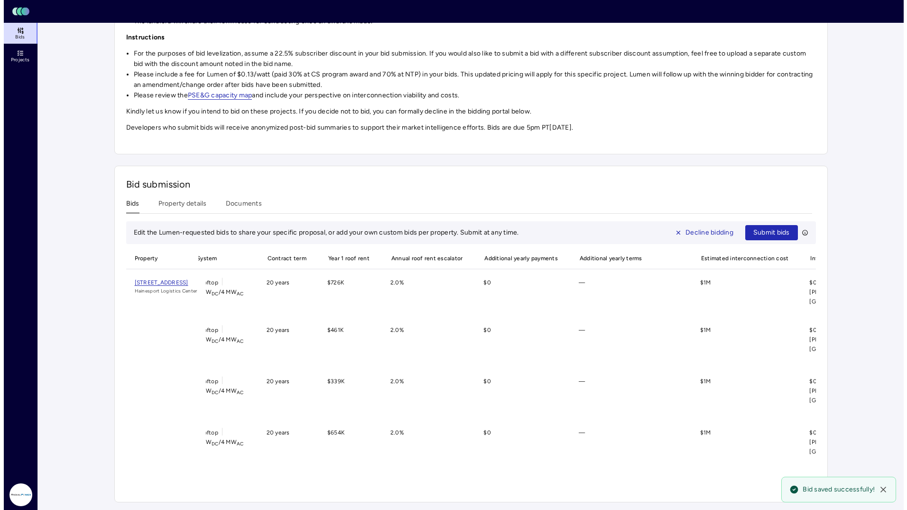
scroll to position [0, 364]
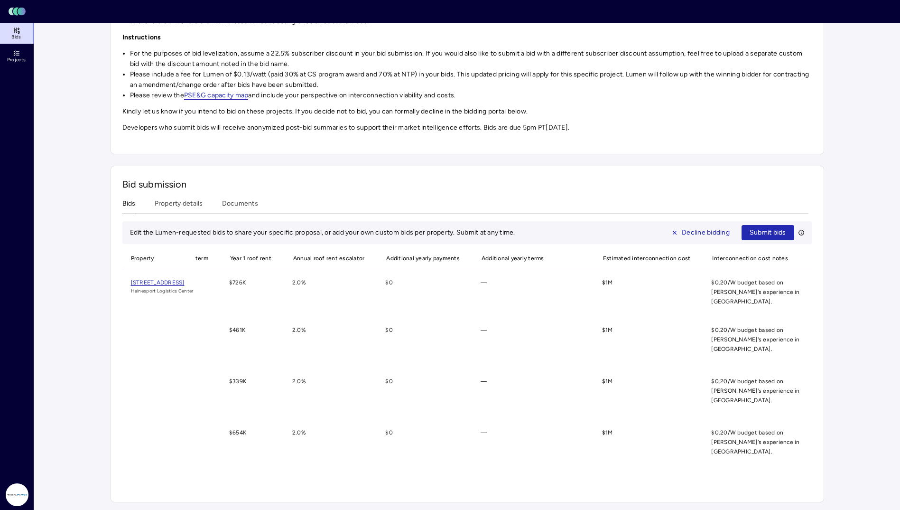
click at [770, 233] on span "Submit bids" at bounding box center [768, 232] width 37 height 10
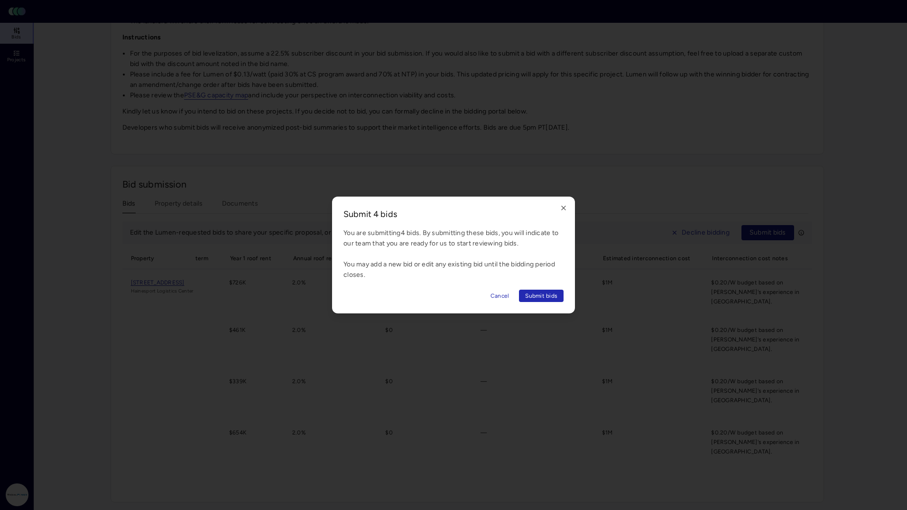
click at [544, 294] on span "Submit bids" at bounding box center [541, 295] width 32 height 9
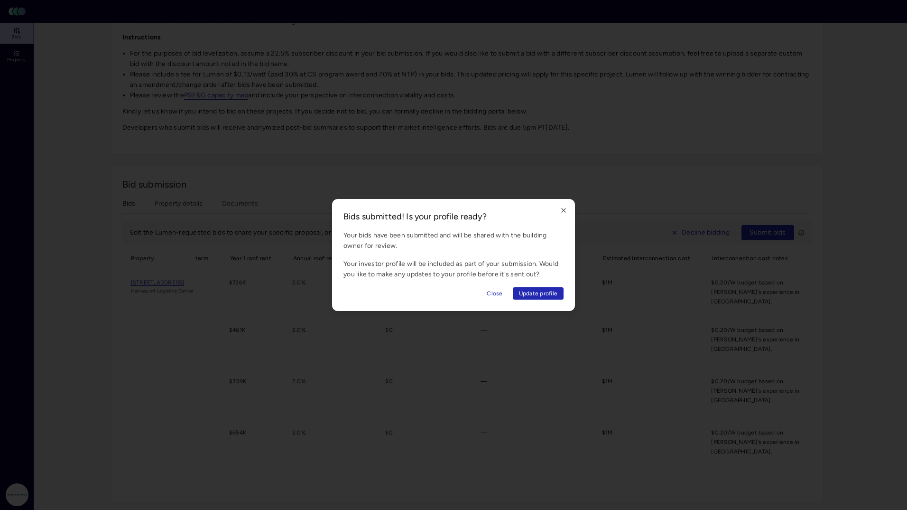
click at [548, 291] on span "Update profile" at bounding box center [538, 292] width 39 height 9
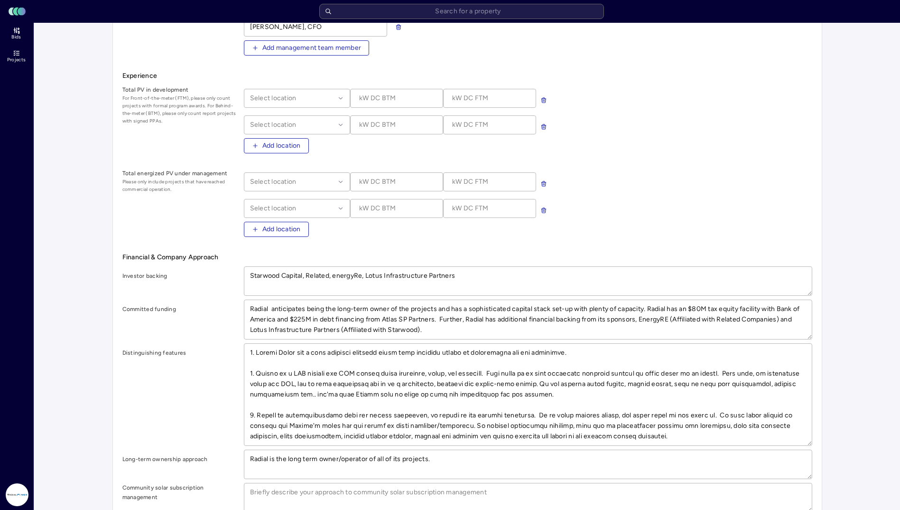
scroll to position [332, 0]
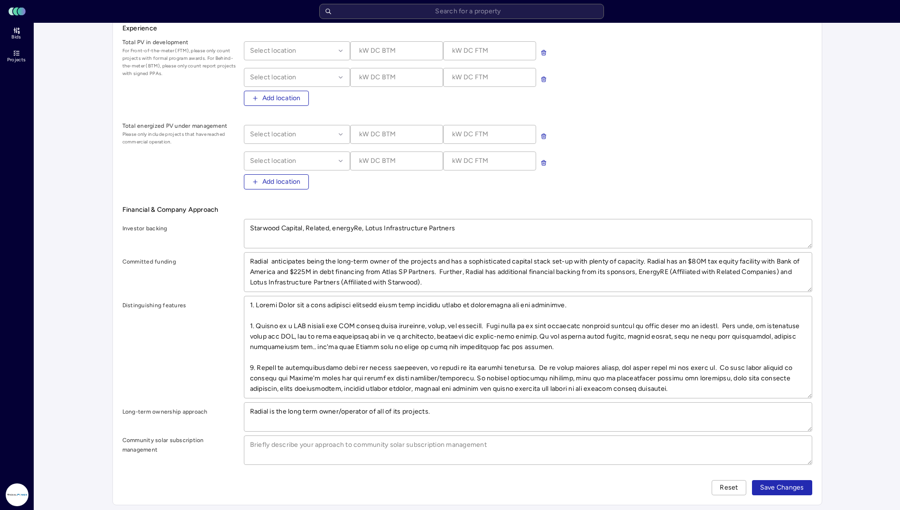
click at [796, 492] on span "Save Changes" at bounding box center [782, 487] width 44 height 10
type textarea "x"
type input "https://radialpower.com/"
type textarea "x"
type input "https://radialpower.com/"
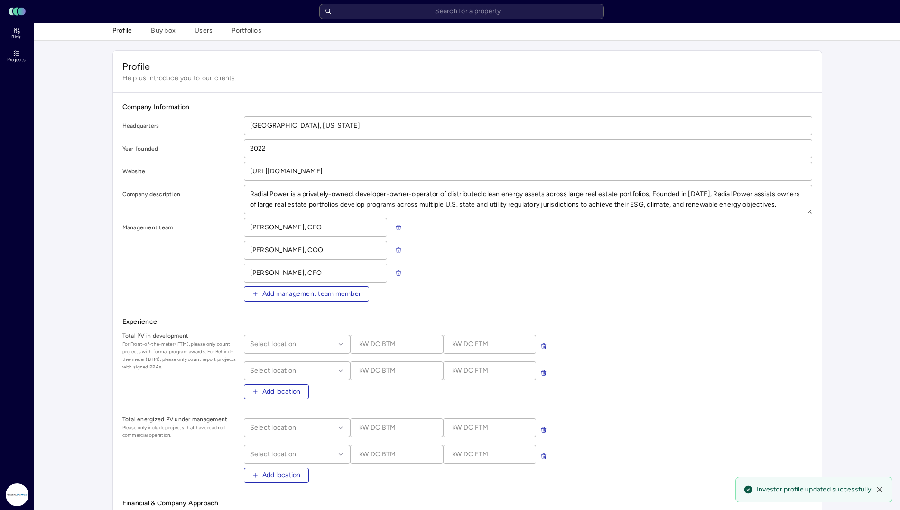
scroll to position [0, 0]
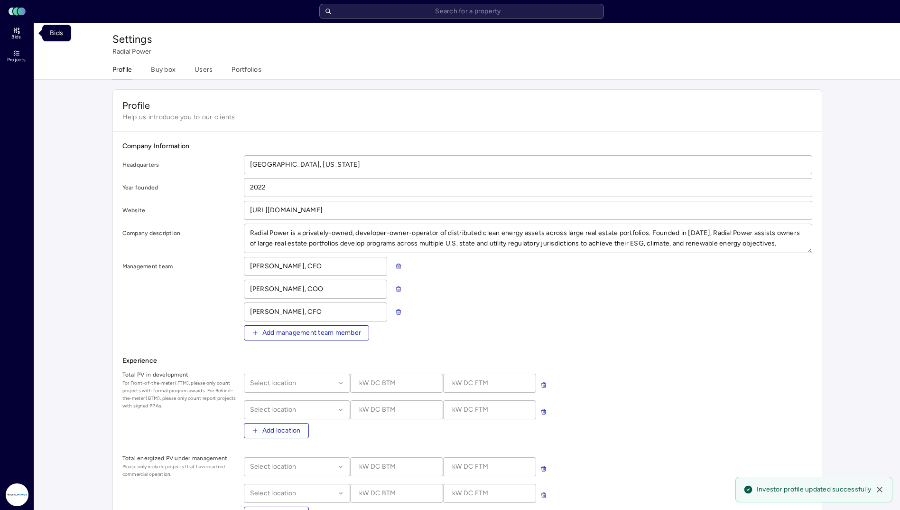
click at [15, 34] on icon at bounding box center [17, 31] width 8 height 8
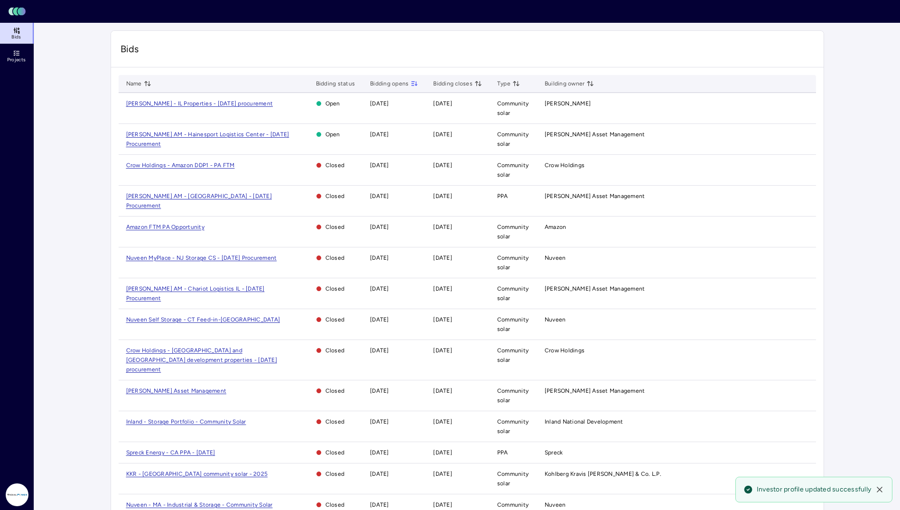
click at [231, 133] on span "[PERSON_NAME] AM - Hainesport Logistics Center - [DATE] Procurement" at bounding box center [207, 139] width 163 height 16
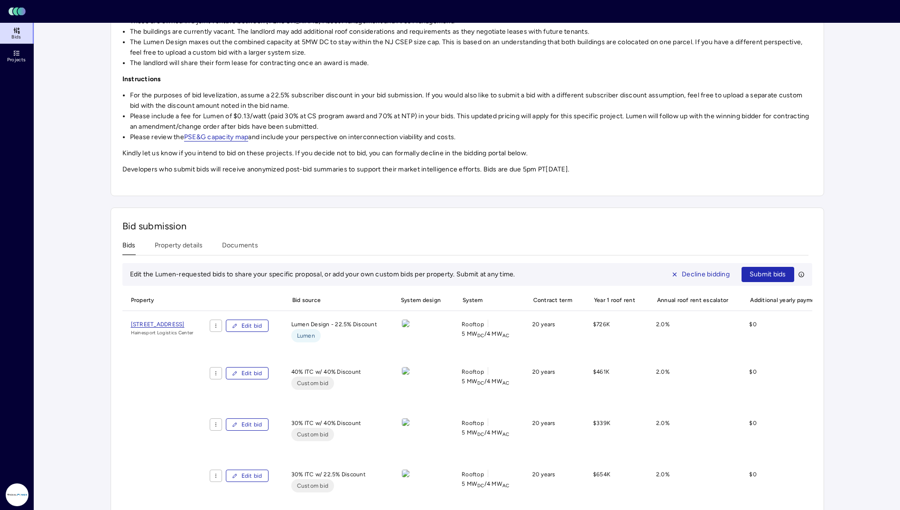
scroll to position [227, 0]
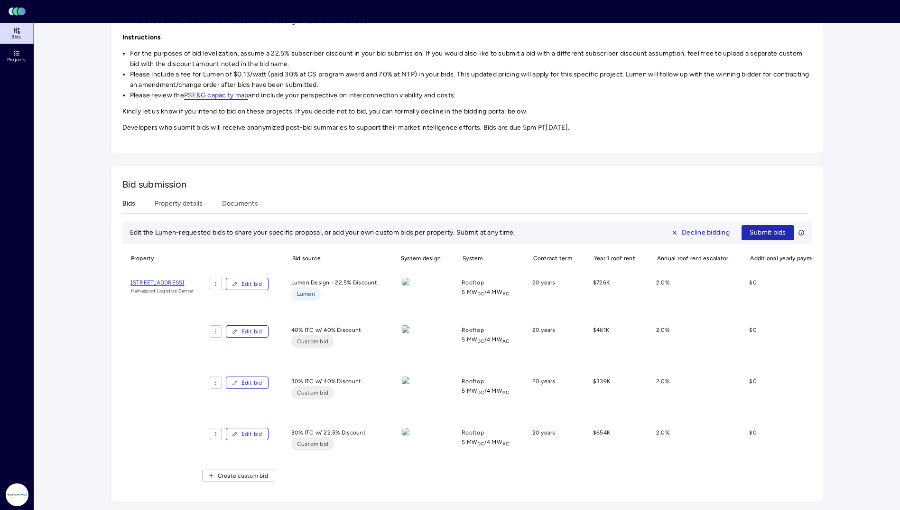
click at [760, 230] on span "Submit bids" at bounding box center [768, 232] width 37 height 10
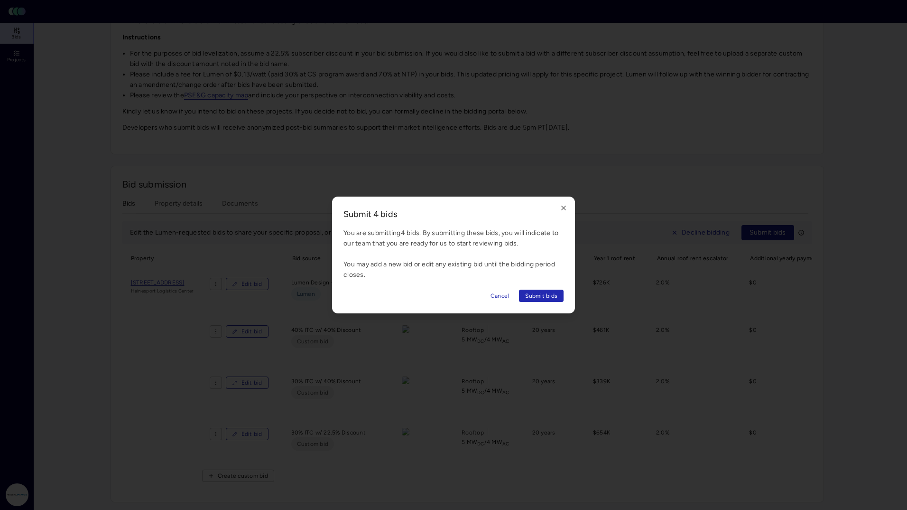
click at [535, 292] on span "Submit bids" at bounding box center [541, 295] width 32 height 9
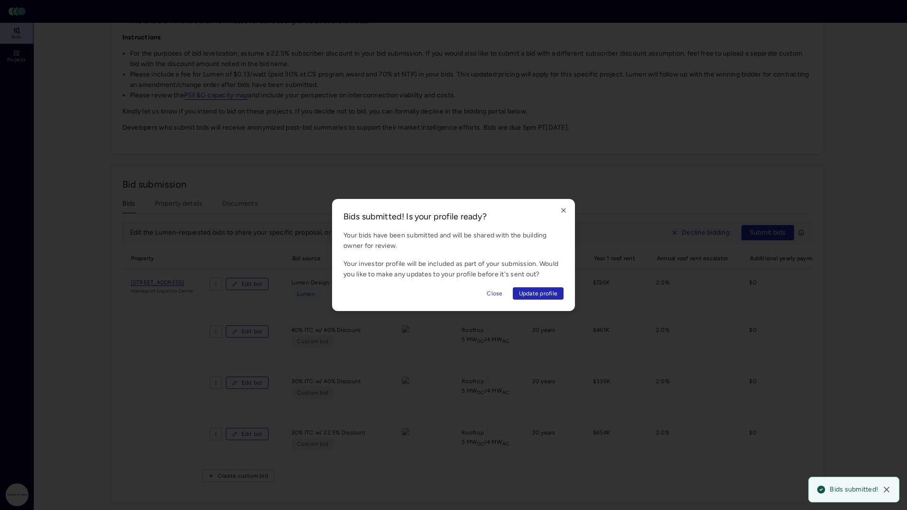
click at [564, 213] on icon "button" at bounding box center [564, 210] width 8 height 8
